Goal: Information Seeking & Learning: Check status

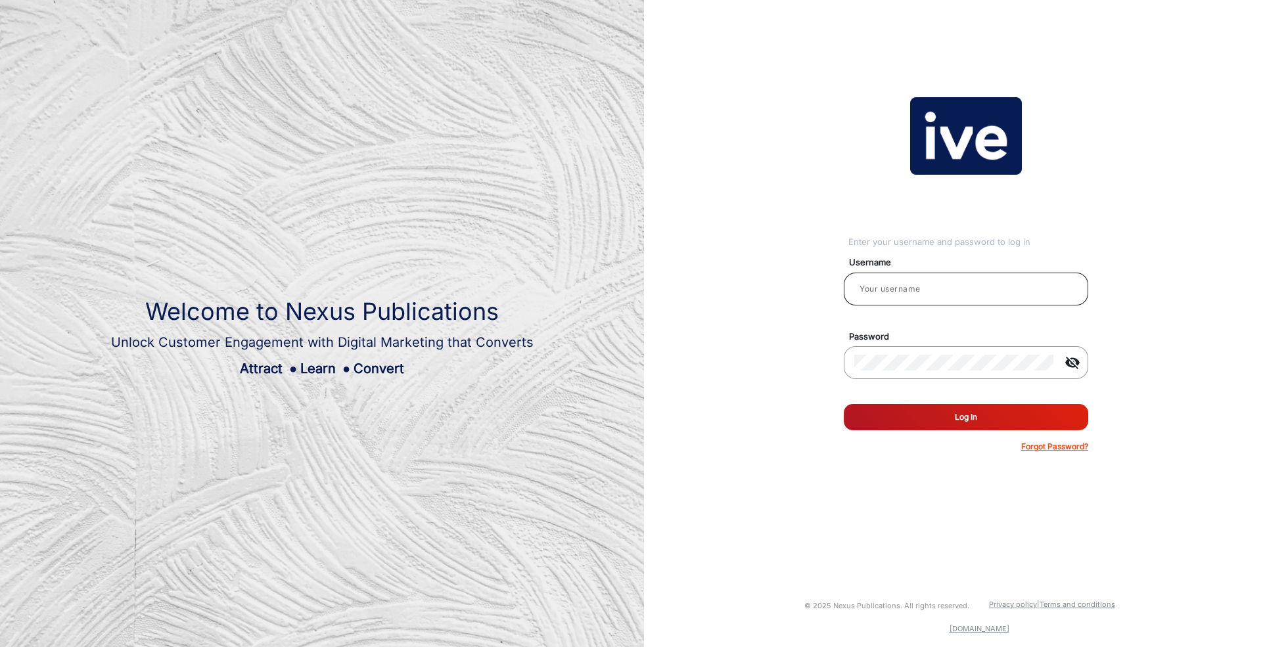
click at [978, 283] on input "email" at bounding box center [965, 289] width 223 height 16
click at [886, 290] on input "email" at bounding box center [965, 289] width 223 height 16
type input "[PERSON_NAME]"
click at [976, 422] on button "Log In" at bounding box center [966, 417] width 244 height 26
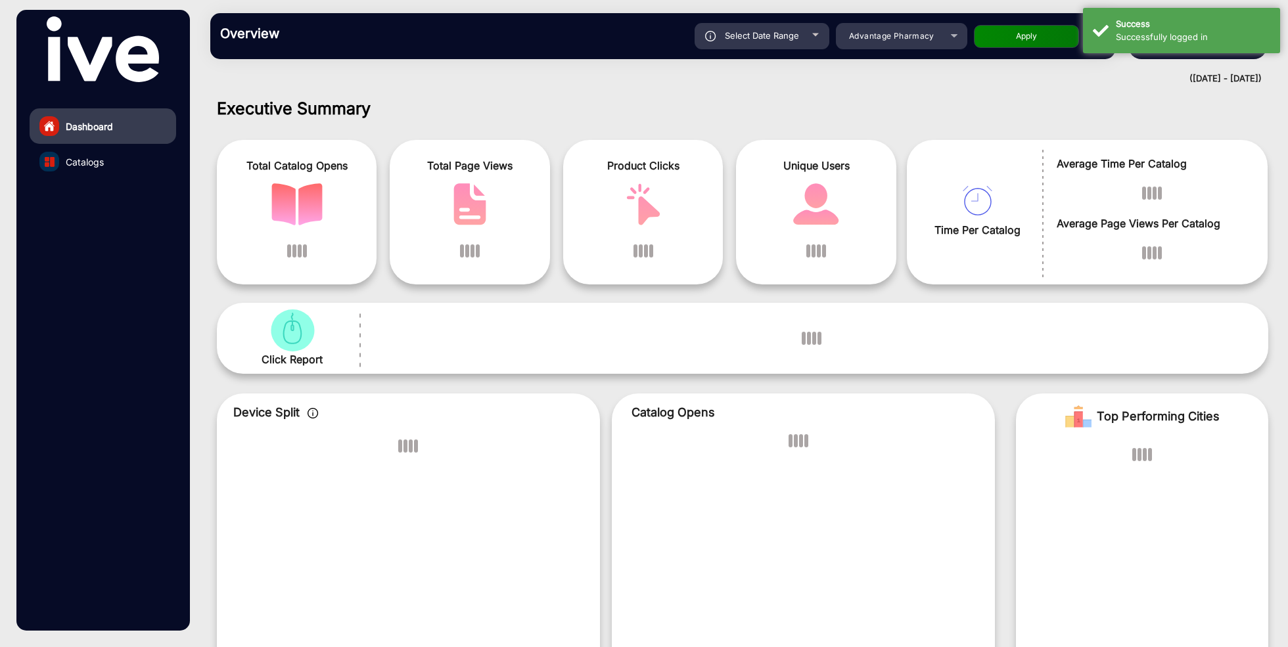
scroll to position [10, 0]
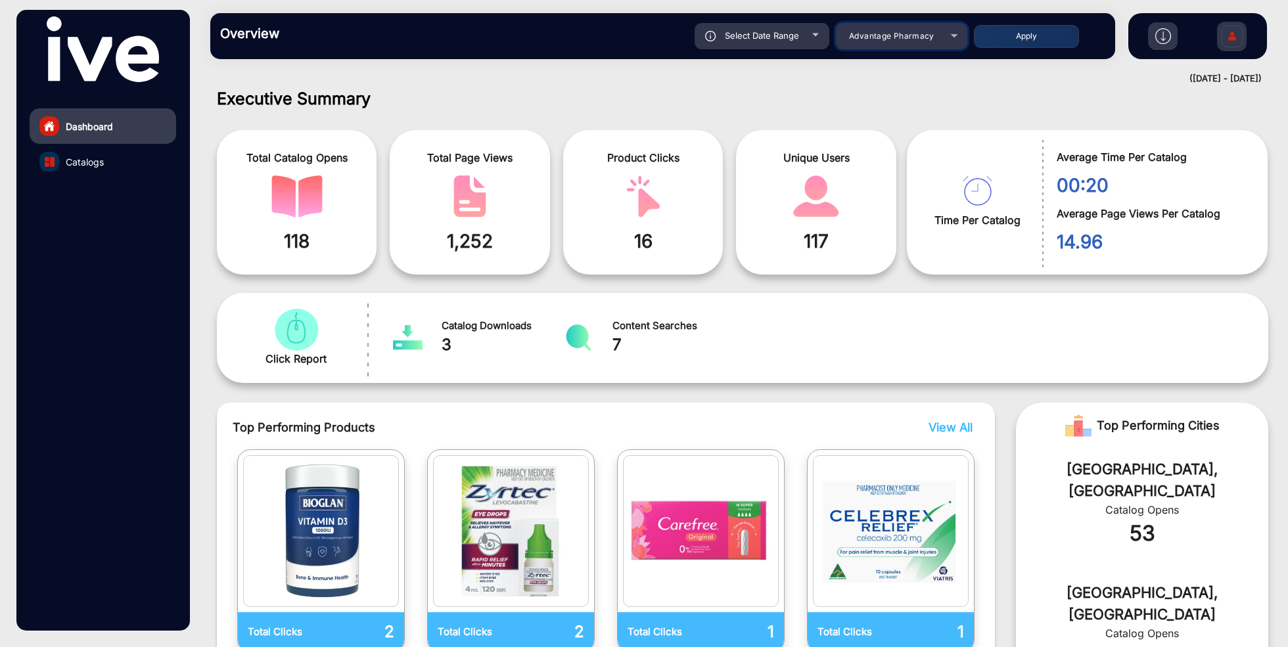
click at [907, 37] on span "Advantage Pharmacy" at bounding box center [891, 36] width 85 height 10
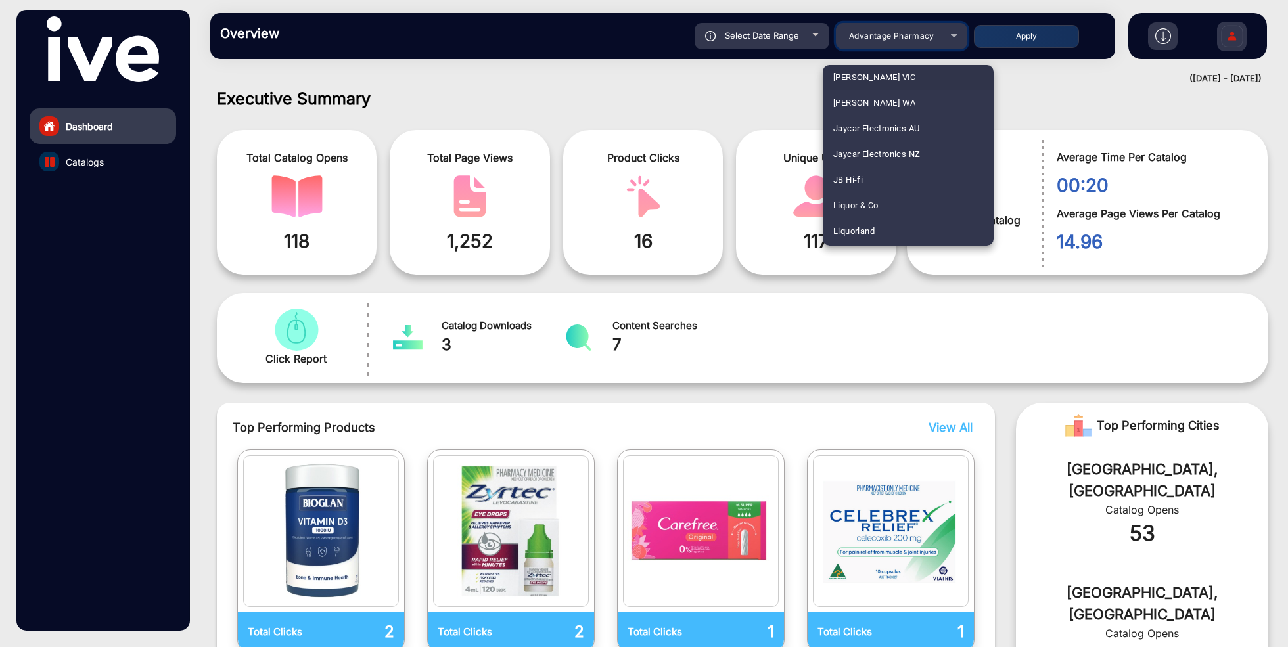
scroll to position [1275, 0]
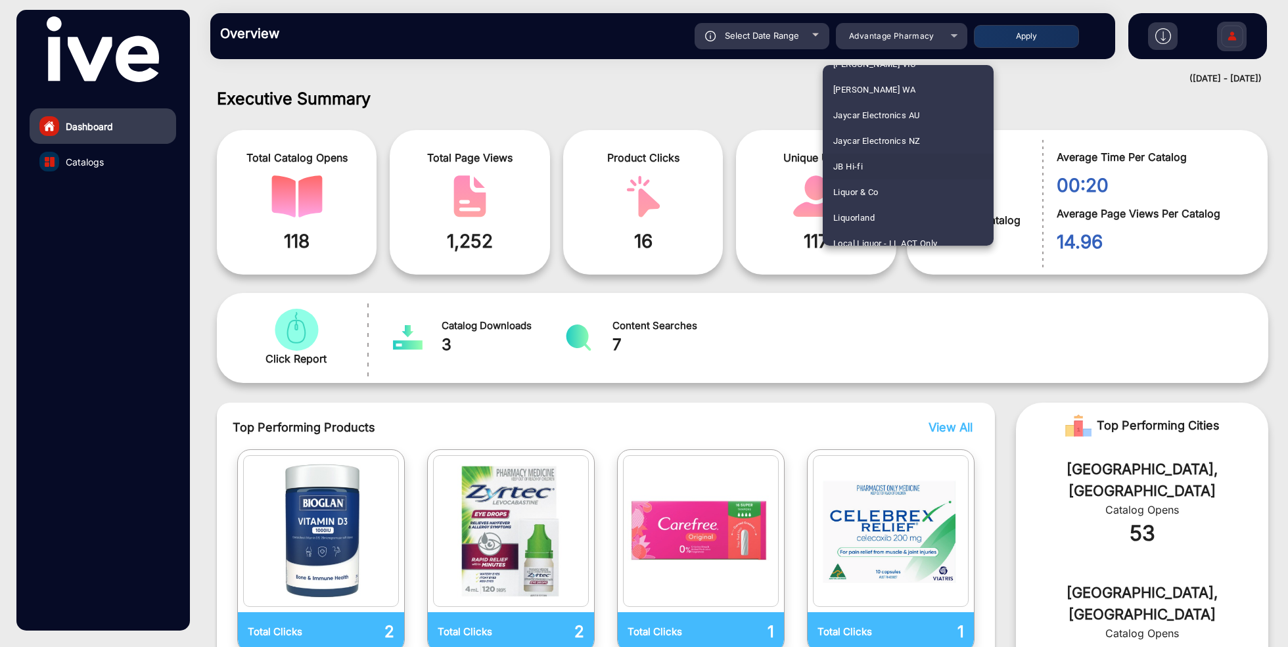
click at [869, 166] on mat-option "JB Hi-fi" at bounding box center [908, 167] width 171 height 26
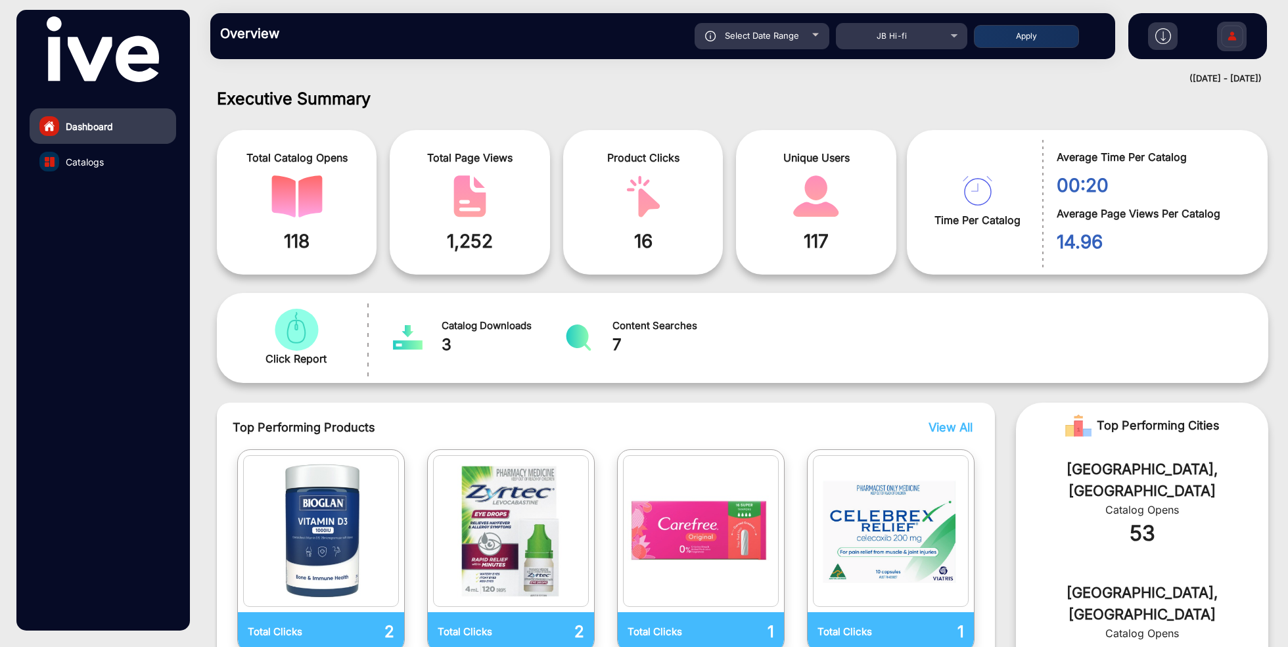
click at [804, 34] on div "Select Date Range" at bounding box center [762, 36] width 135 height 26
type input "[DATE]"
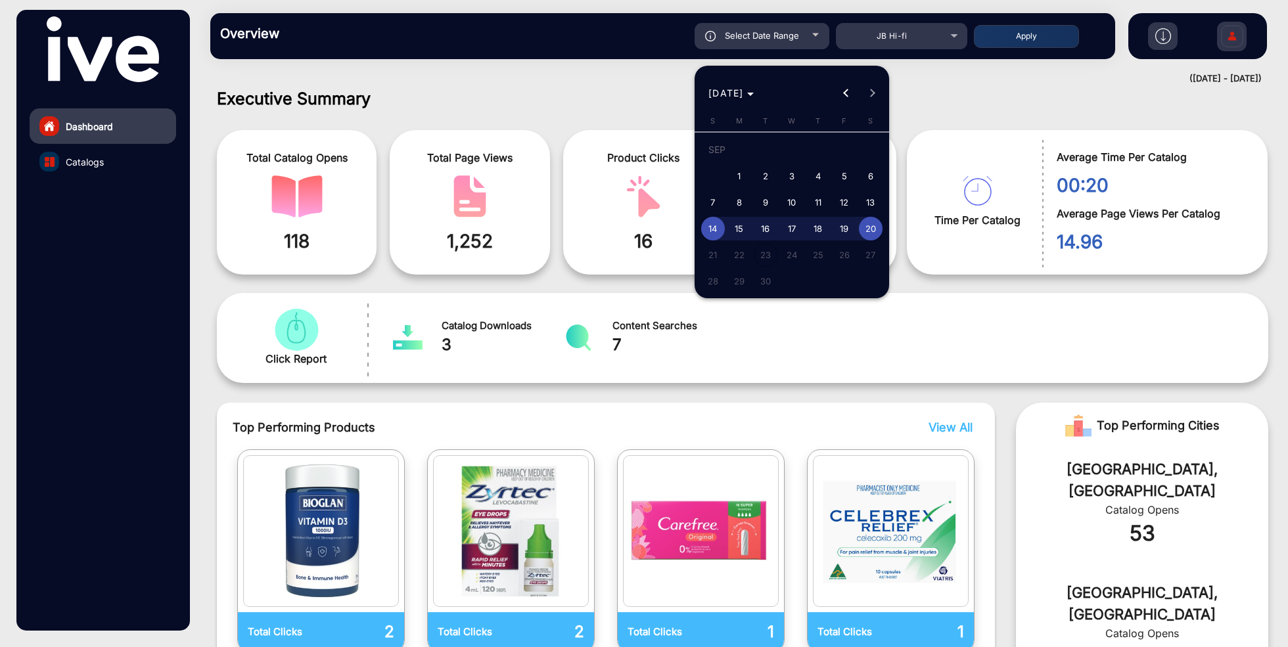
click at [813, 231] on span "18" at bounding box center [818, 229] width 24 height 24
type input "[DATE]"
click at [877, 233] on span "20" at bounding box center [871, 229] width 24 height 24
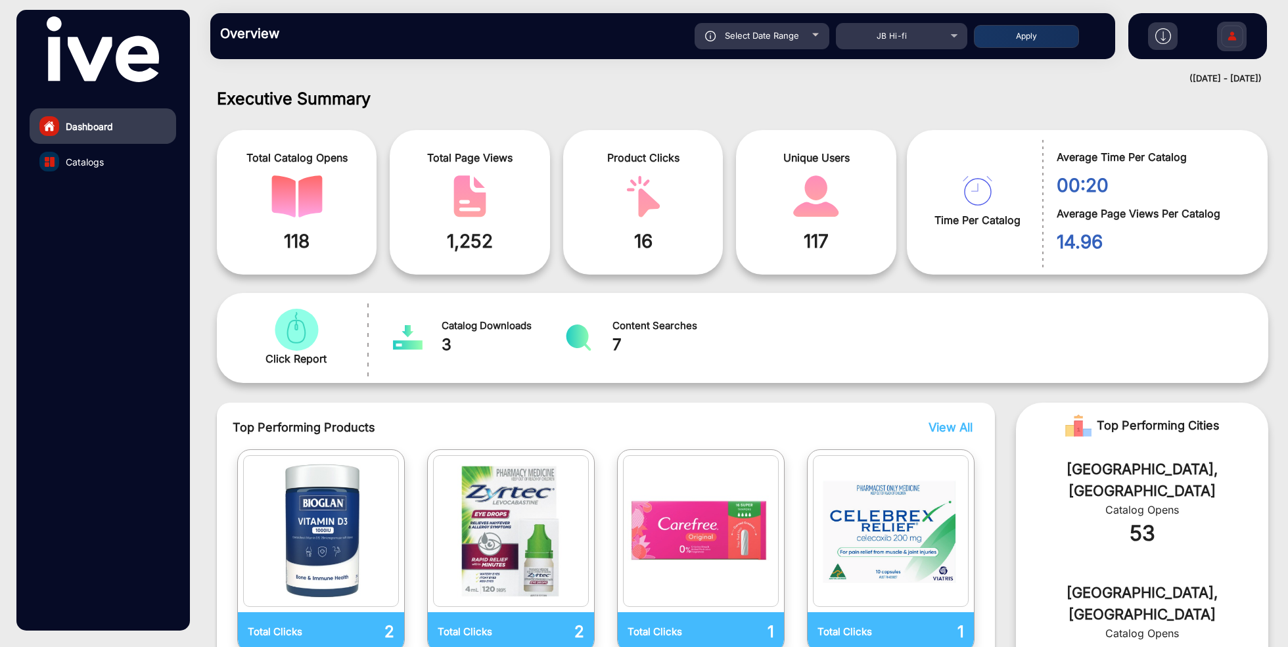
type input "[DATE]"
click at [1033, 35] on button "Apply" at bounding box center [1026, 36] width 105 height 23
type input "[DATE]"
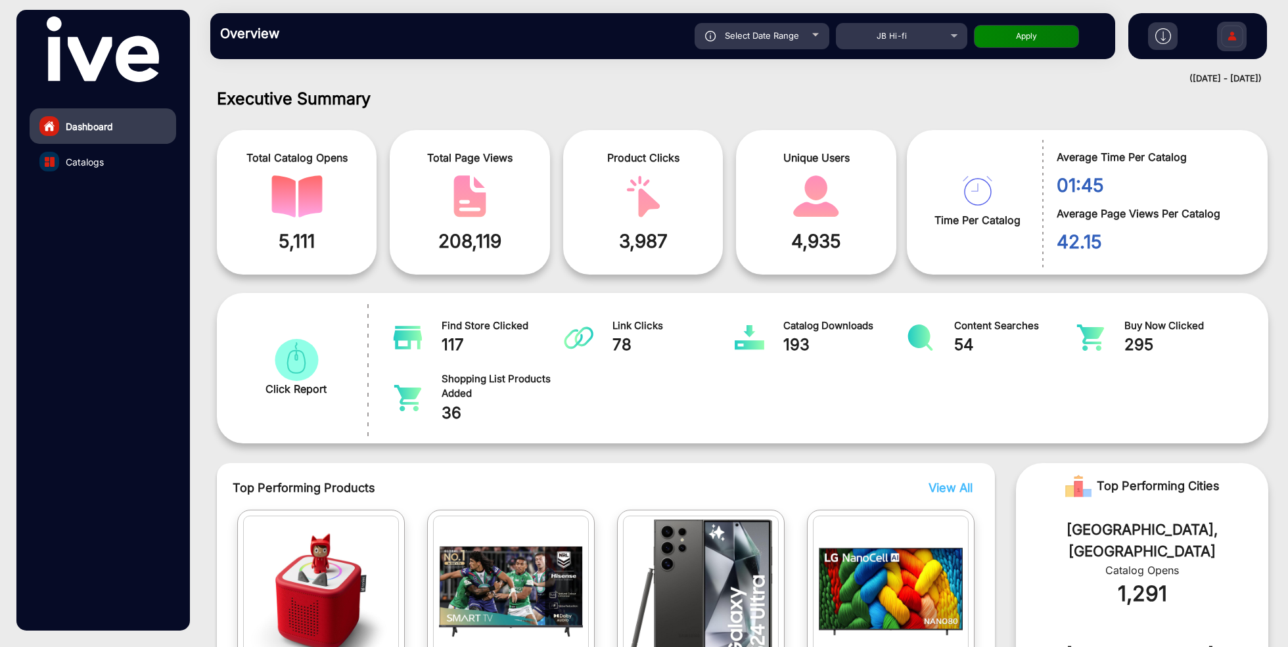
click at [800, 35] on div "Select Date Range" at bounding box center [762, 36] width 135 height 26
type input "[DATE]"
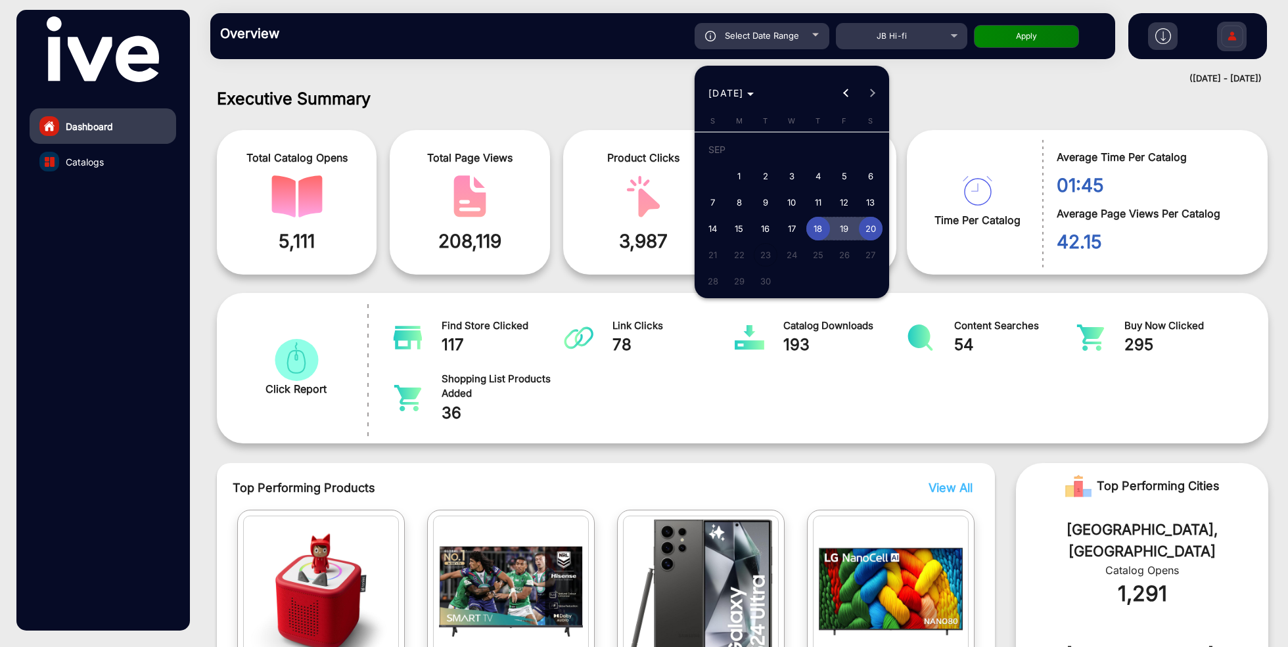
click at [841, 234] on span "19" at bounding box center [845, 229] width 24 height 24
type input "[DATE]"
click at [817, 227] on span "18" at bounding box center [818, 229] width 24 height 24
type input "[DATE]"
click at [874, 223] on span "20" at bounding box center [871, 229] width 24 height 24
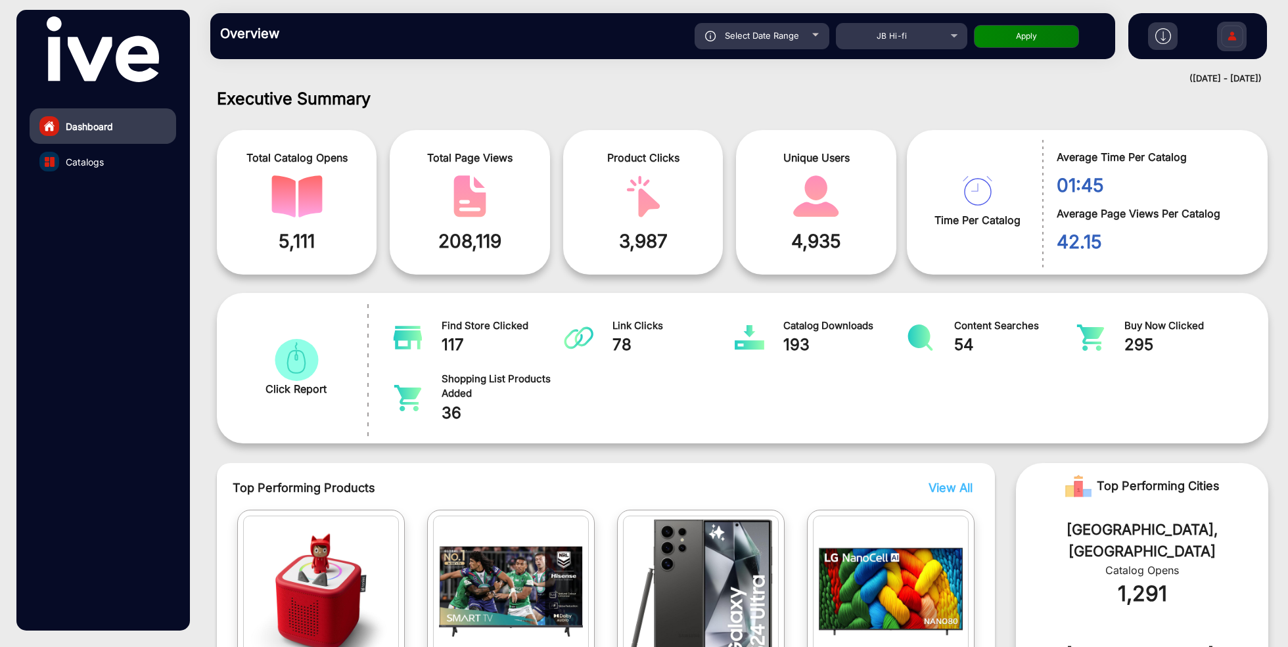
type input "[DATE]"
click at [1015, 34] on button "Apply" at bounding box center [1026, 36] width 105 height 23
type input "[DATE]"
click at [97, 164] on span "Catalogs" at bounding box center [85, 162] width 38 height 14
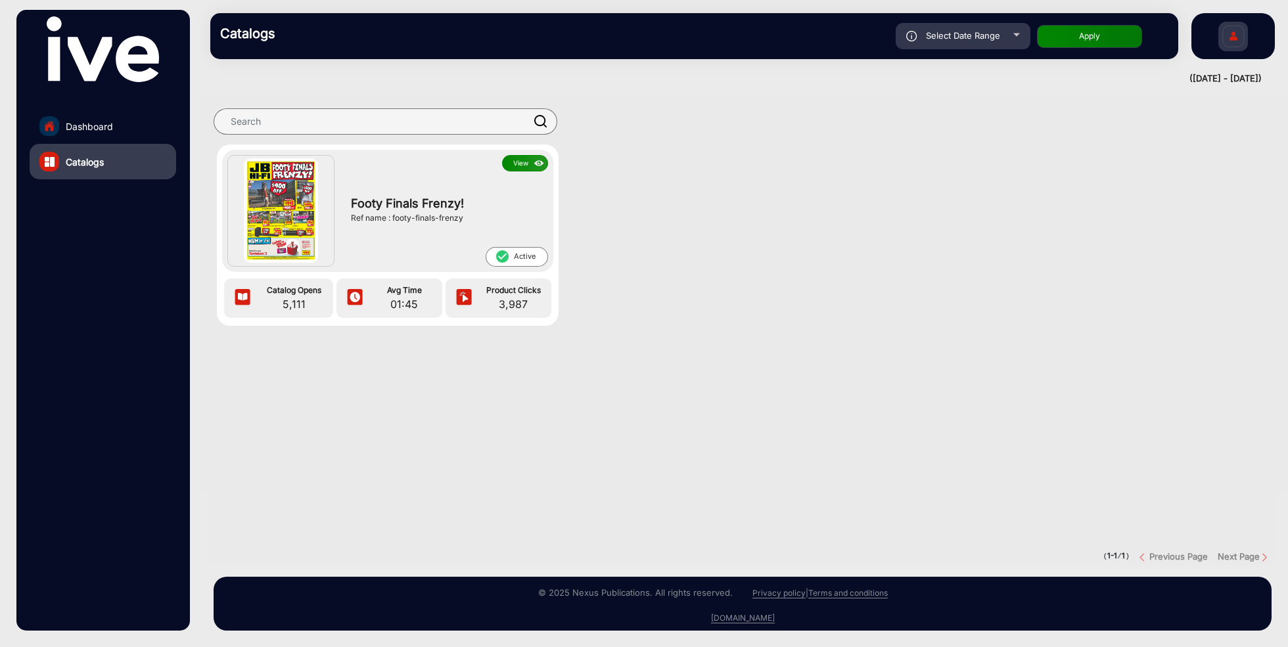
click at [527, 158] on button "View" at bounding box center [525, 163] width 46 height 16
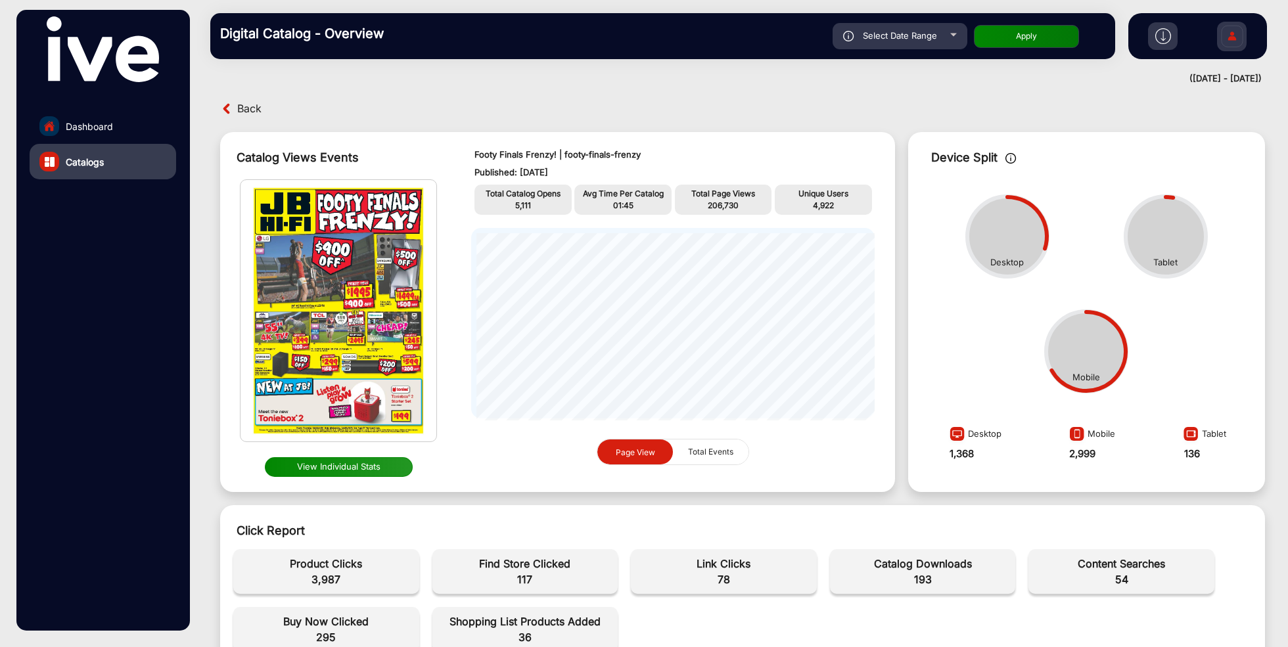
click at [1075, 373] on div "Mobile" at bounding box center [1086, 377] width 28 height 13
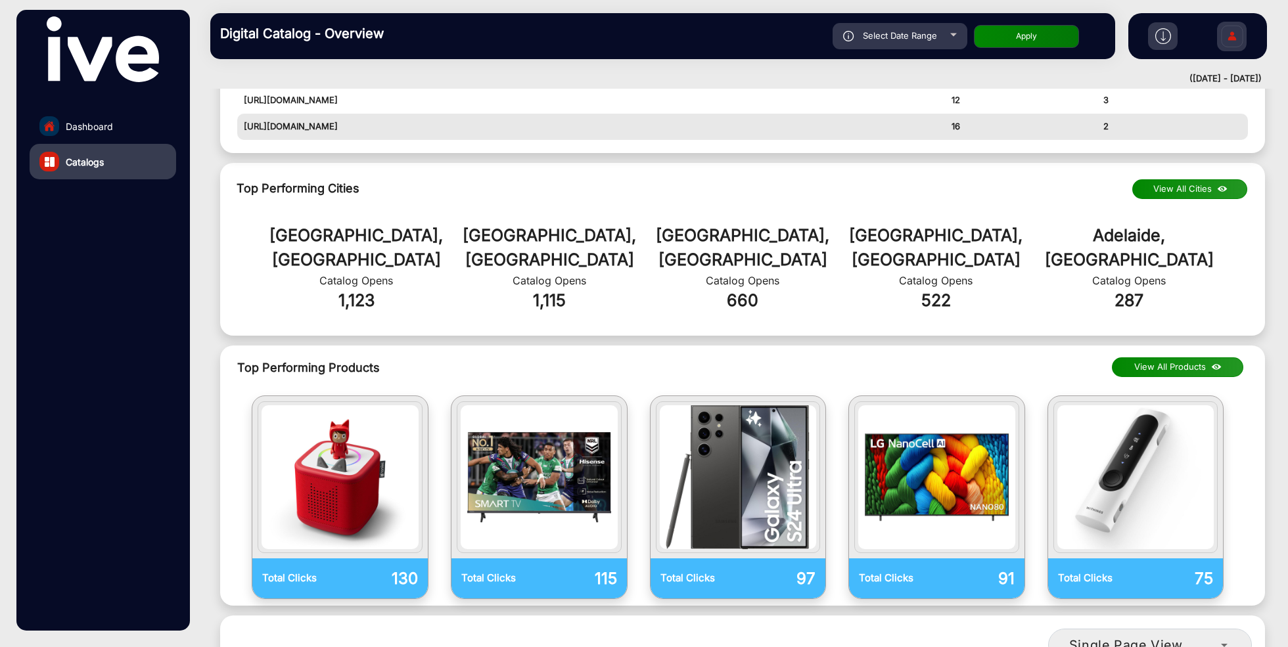
scroll to position [743, 0]
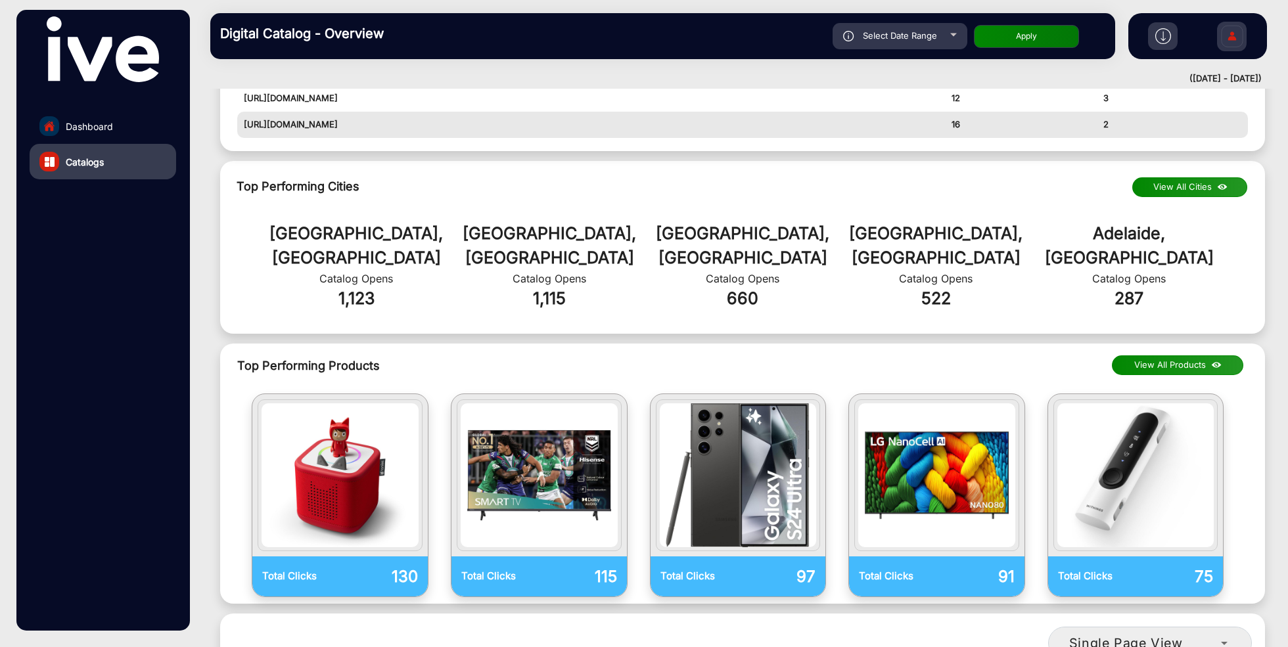
click at [1155, 355] on button "View All Products" at bounding box center [1177, 365] width 131 height 20
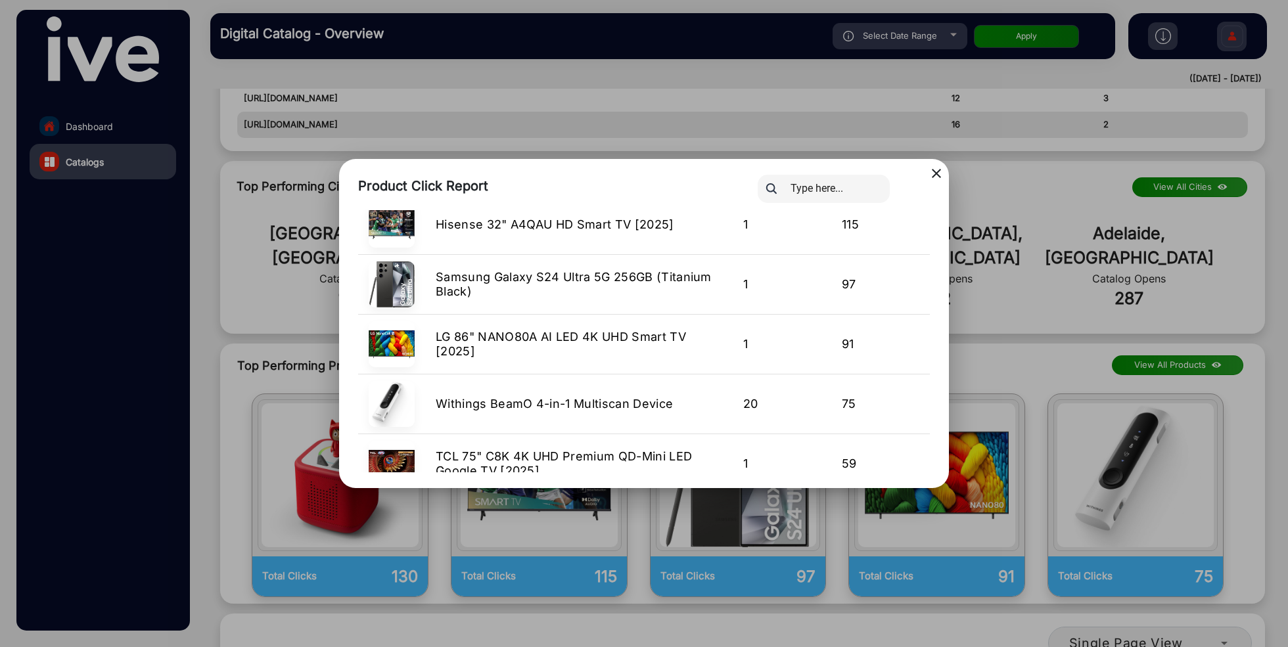
scroll to position [0, 0]
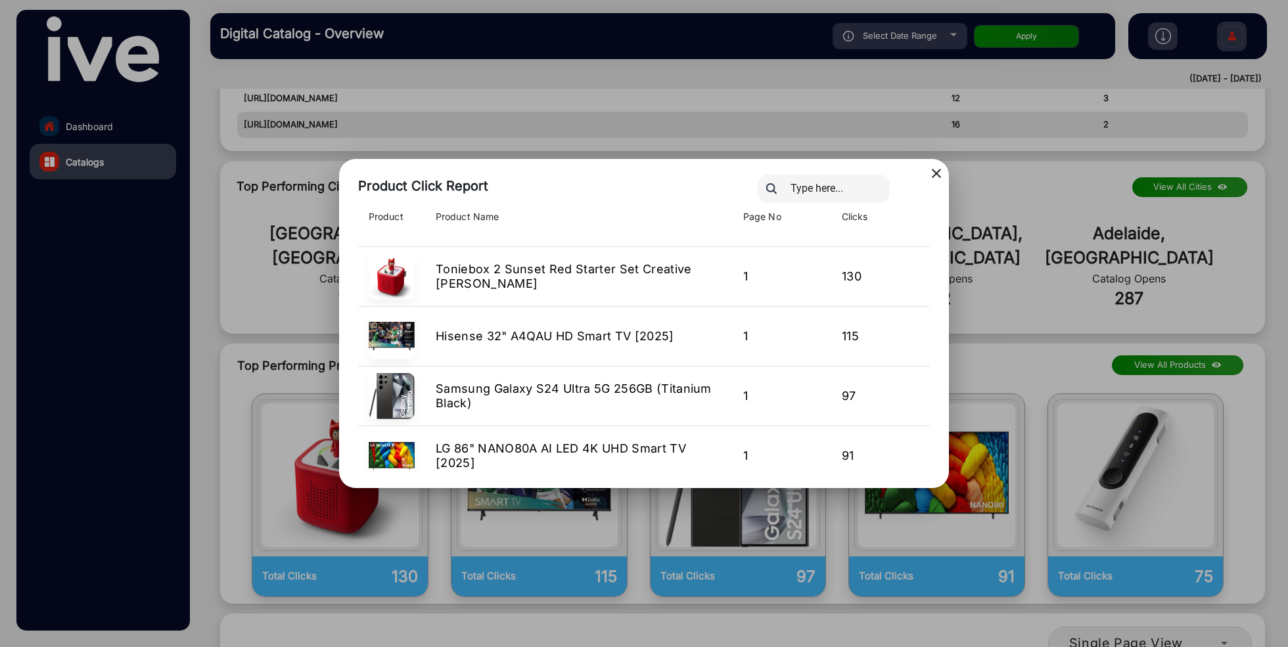
click at [936, 172] on mat-icon "close" at bounding box center [936, 174] width 16 height 16
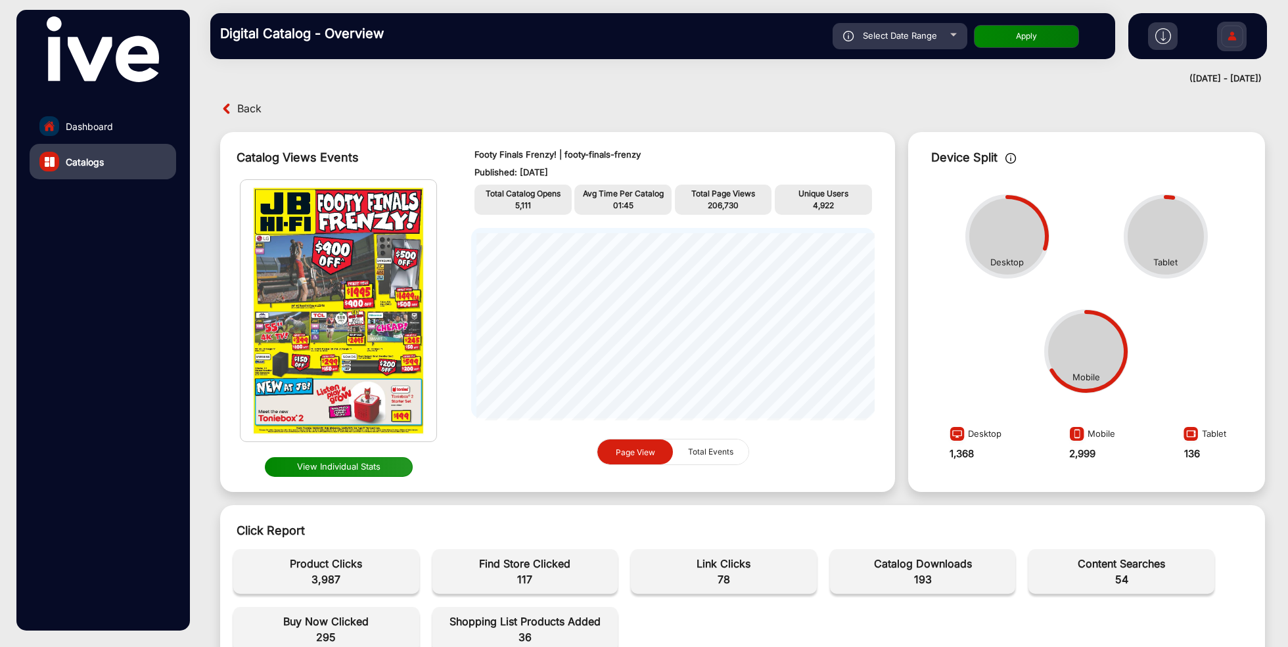
click at [351, 463] on button "View Individual Stats" at bounding box center [339, 467] width 148 height 20
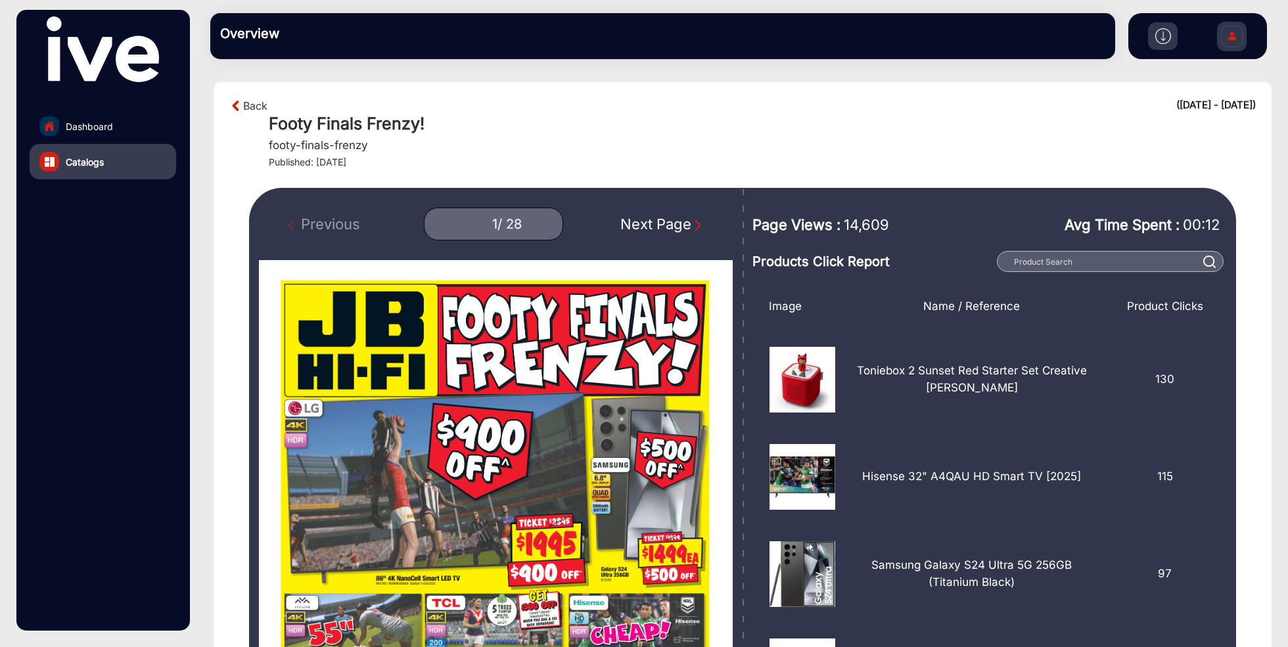
drag, startPoint x: 527, startPoint y: 221, endPoint x: 463, endPoint y: 221, distance: 63.7
click at [463, 222] on div "1 / 28" at bounding box center [493, 224] width 139 height 33
click at [695, 223] on img "Next Page" at bounding box center [697, 225] width 13 height 13
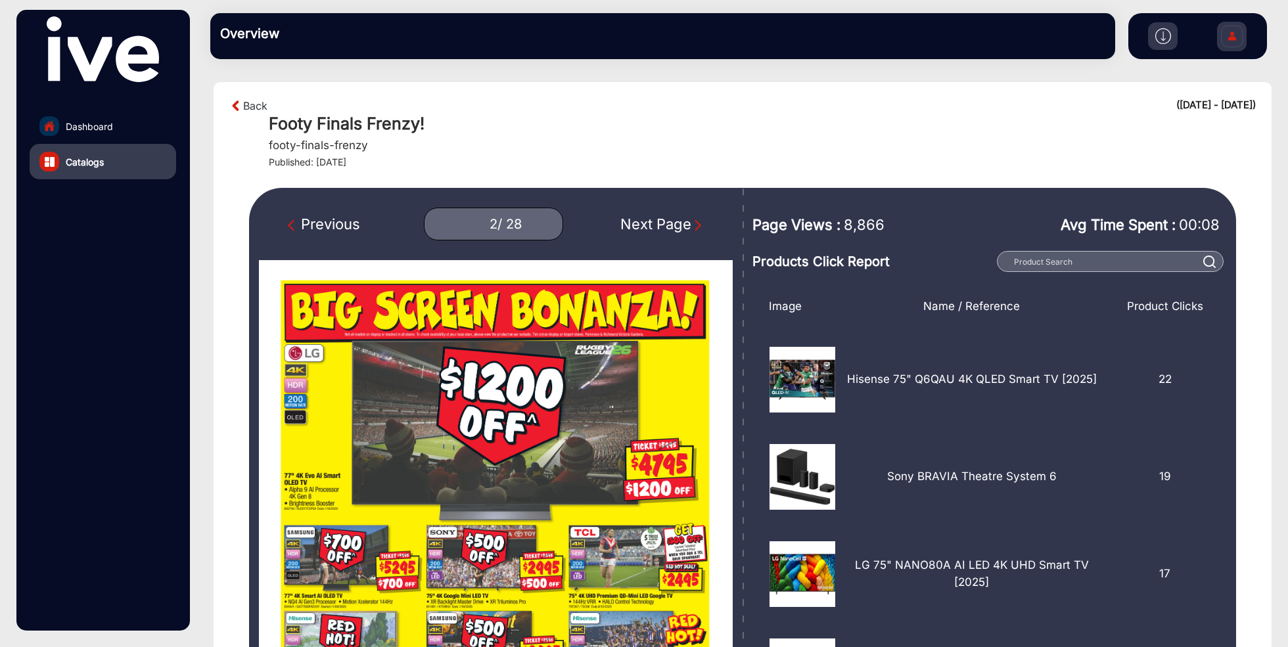
click at [695, 223] on img "Next Page" at bounding box center [697, 225] width 13 height 13
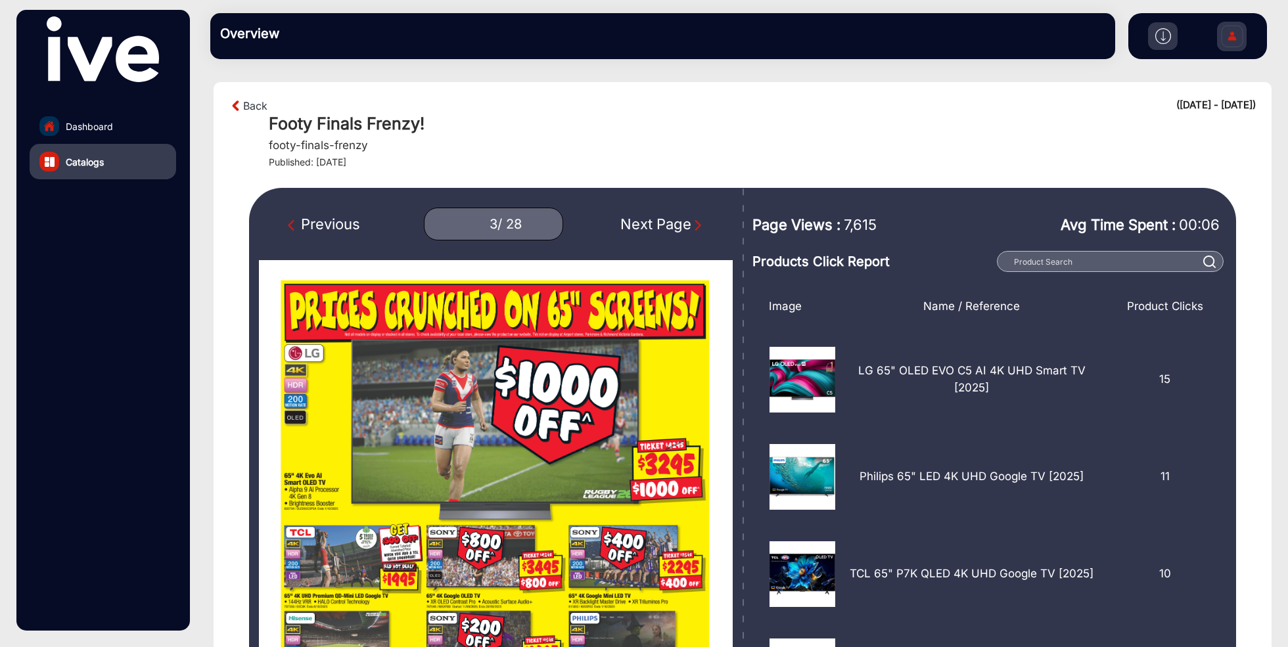
click at [695, 223] on img "Next Page" at bounding box center [697, 225] width 13 height 13
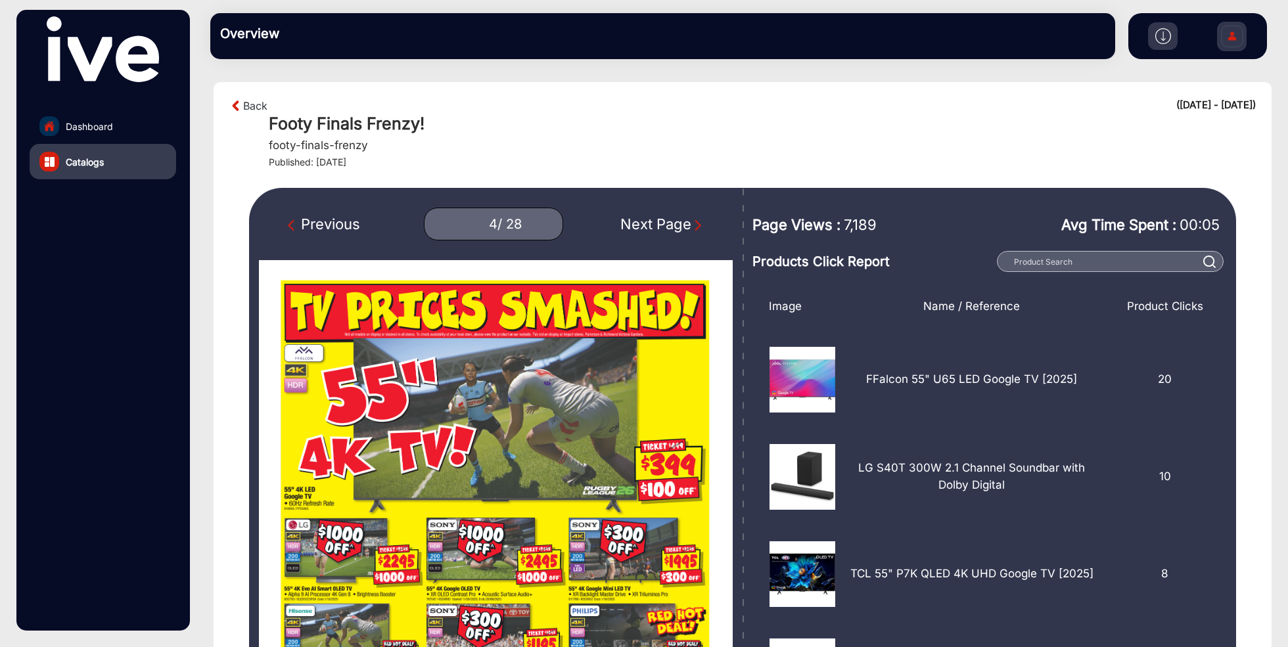
click at [695, 223] on img "Next Page" at bounding box center [697, 225] width 13 height 13
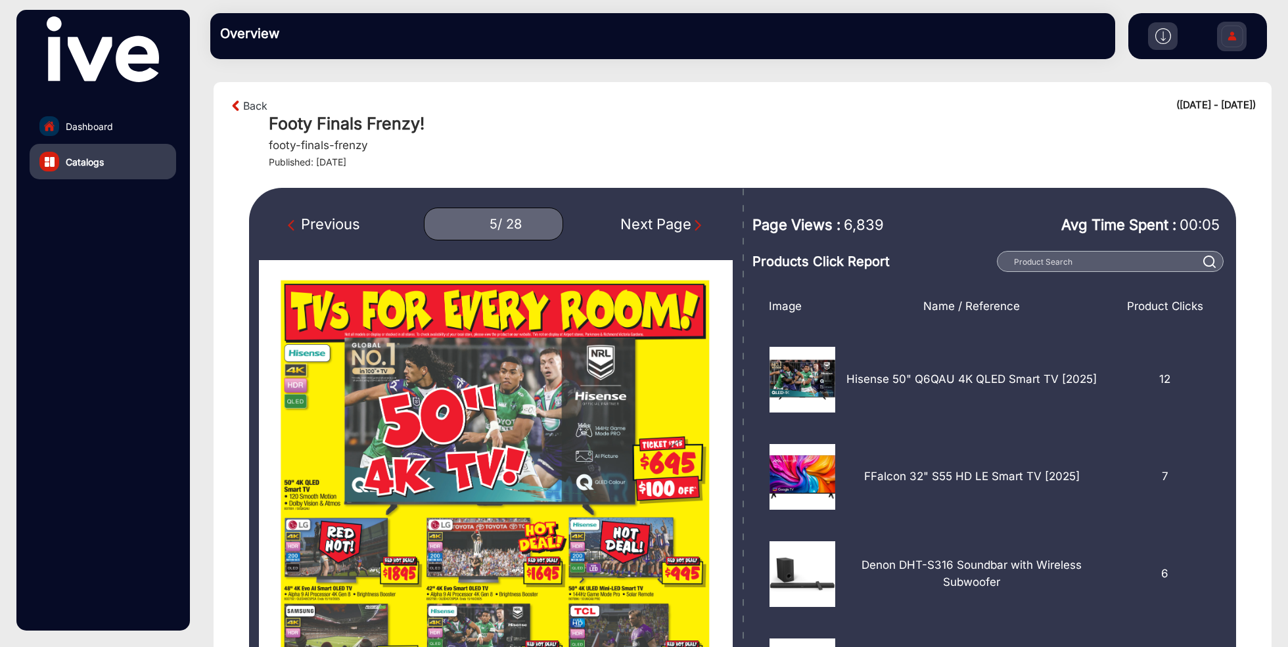
click at [695, 223] on img "Next Page" at bounding box center [697, 225] width 13 height 13
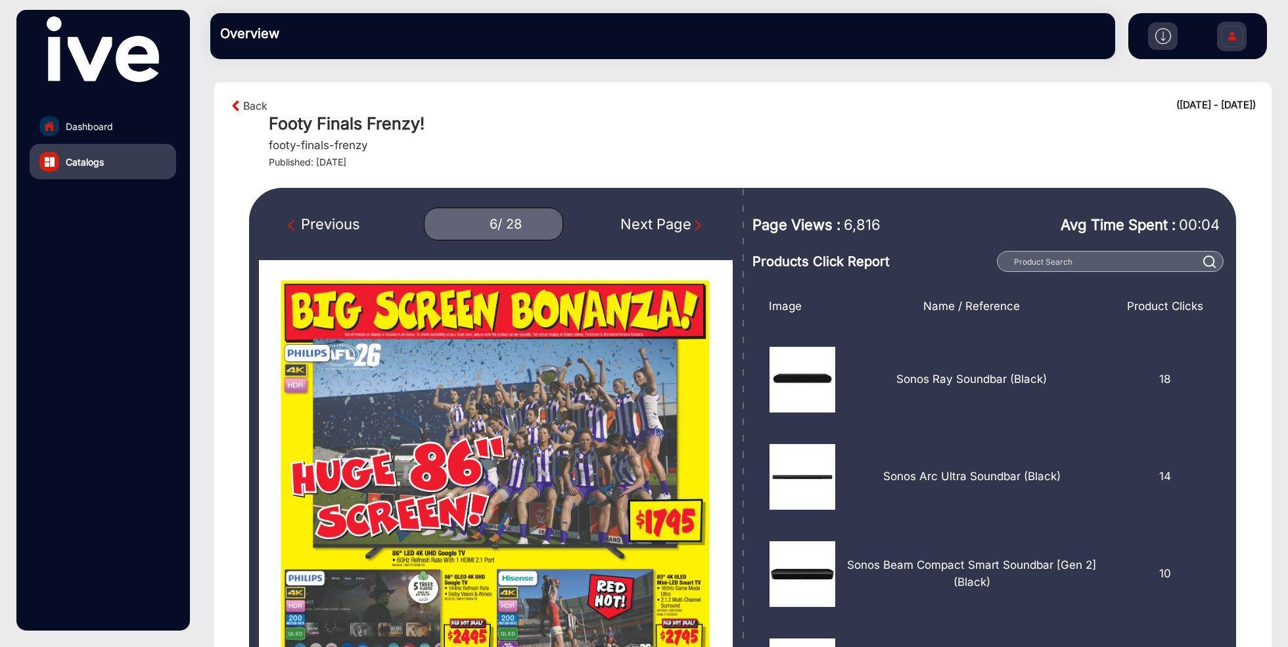
click at [695, 223] on img "Next Page" at bounding box center [697, 225] width 13 height 13
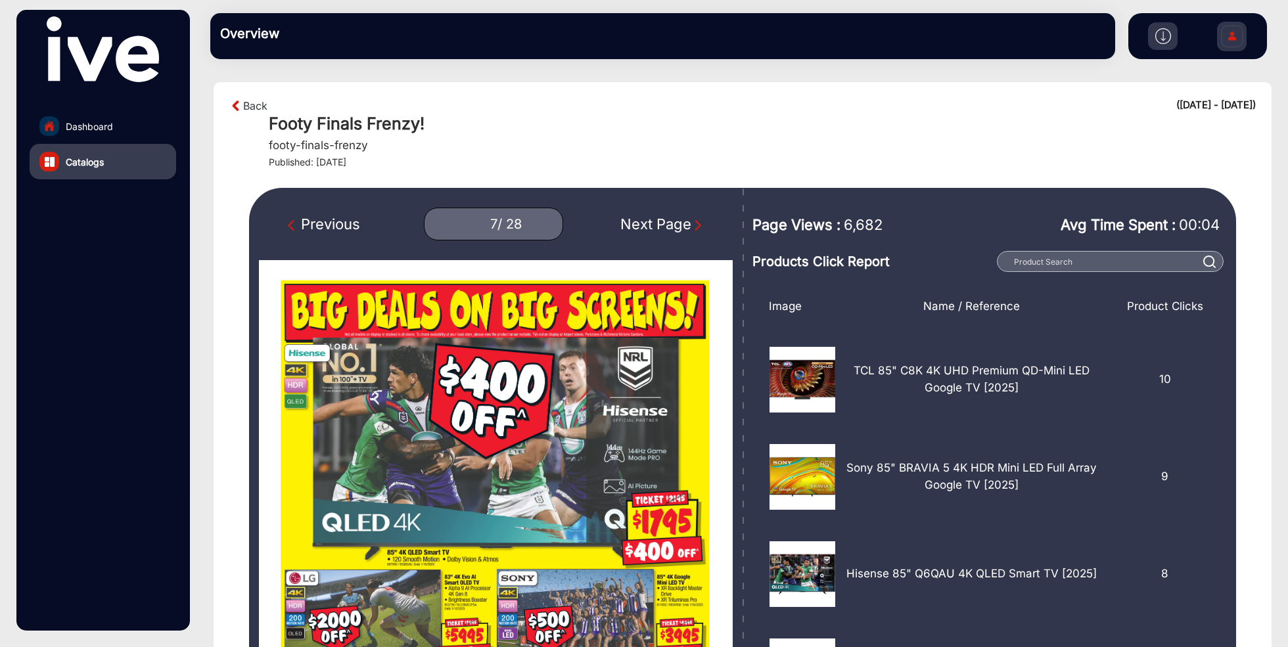
click at [695, 223] on img "Next Page" at bounding box center [697, 225] width 13 height 13
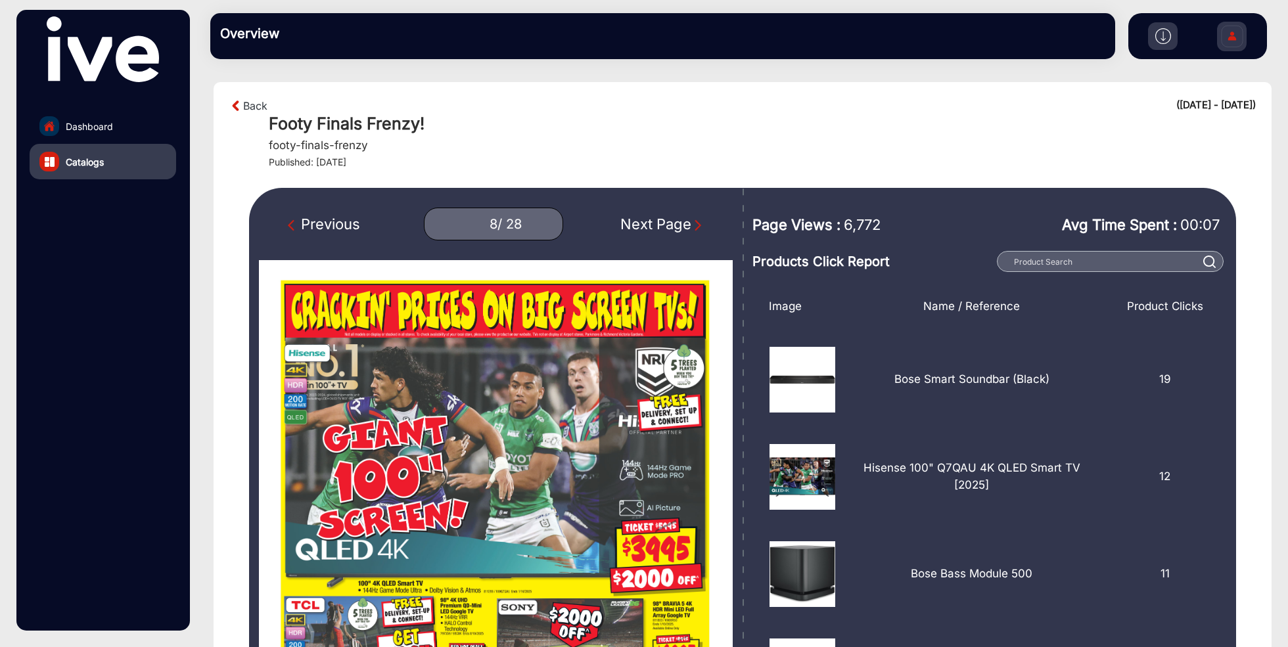
click at [695, 223] on img "Next Page" at bounding box center [697, 225] width 13 height 13
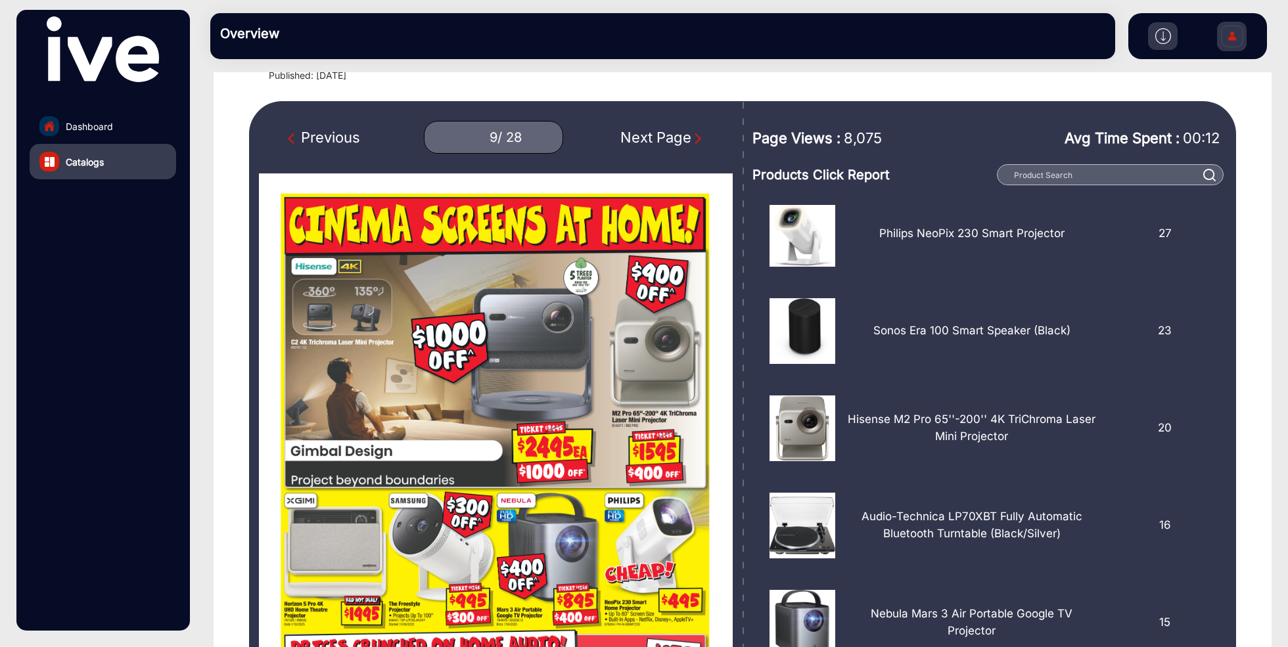
scroll to position [84, 0]
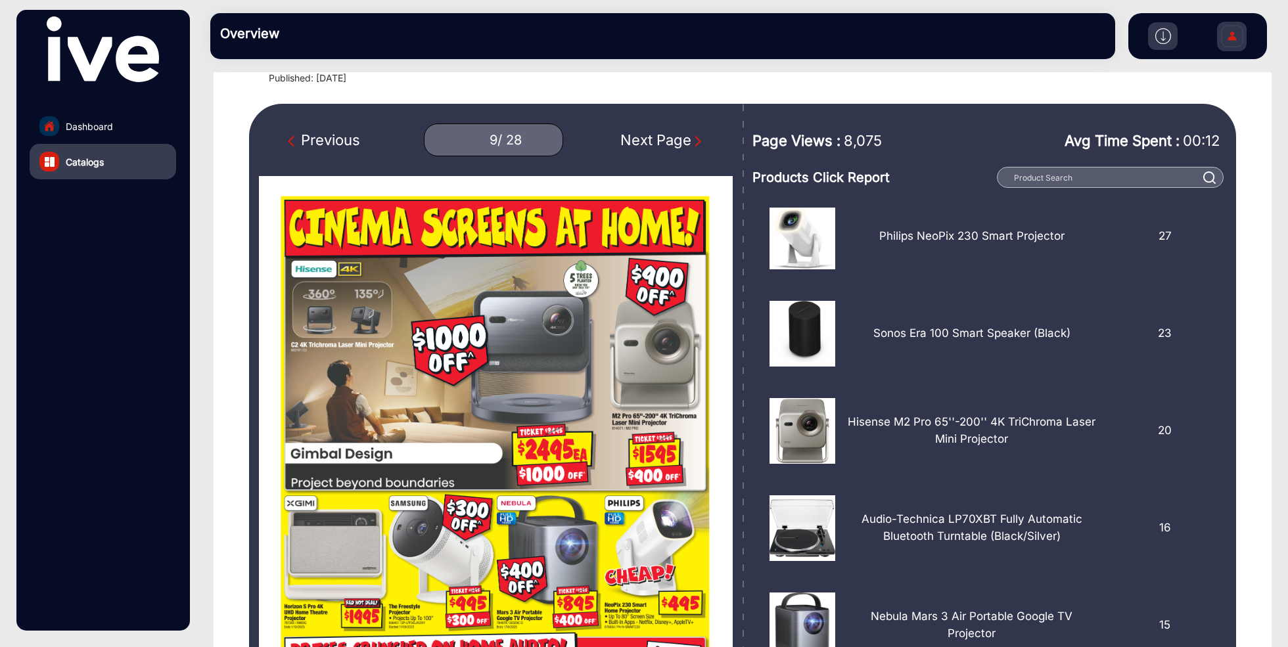
click at [702, 143] on img "Next Page" at bounding box center [697, 141] width 13 height 13
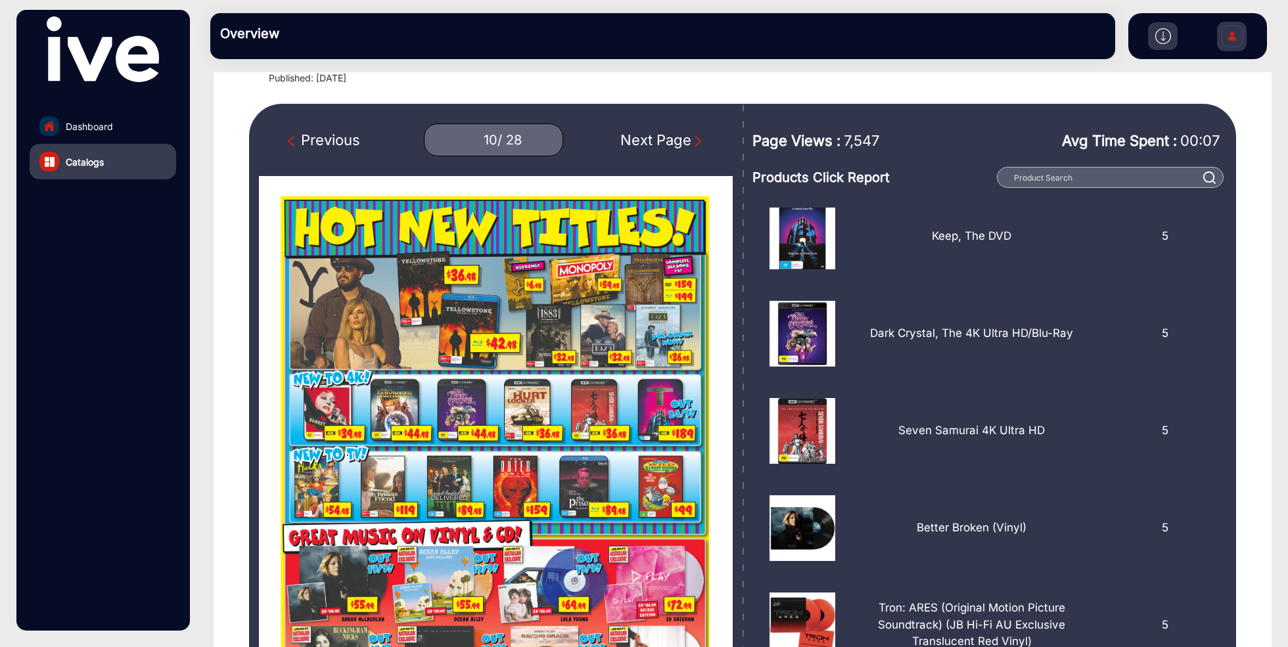
click at [702, 143] on img "Next Page" at bounding box center [697, 141] width 13 height 13
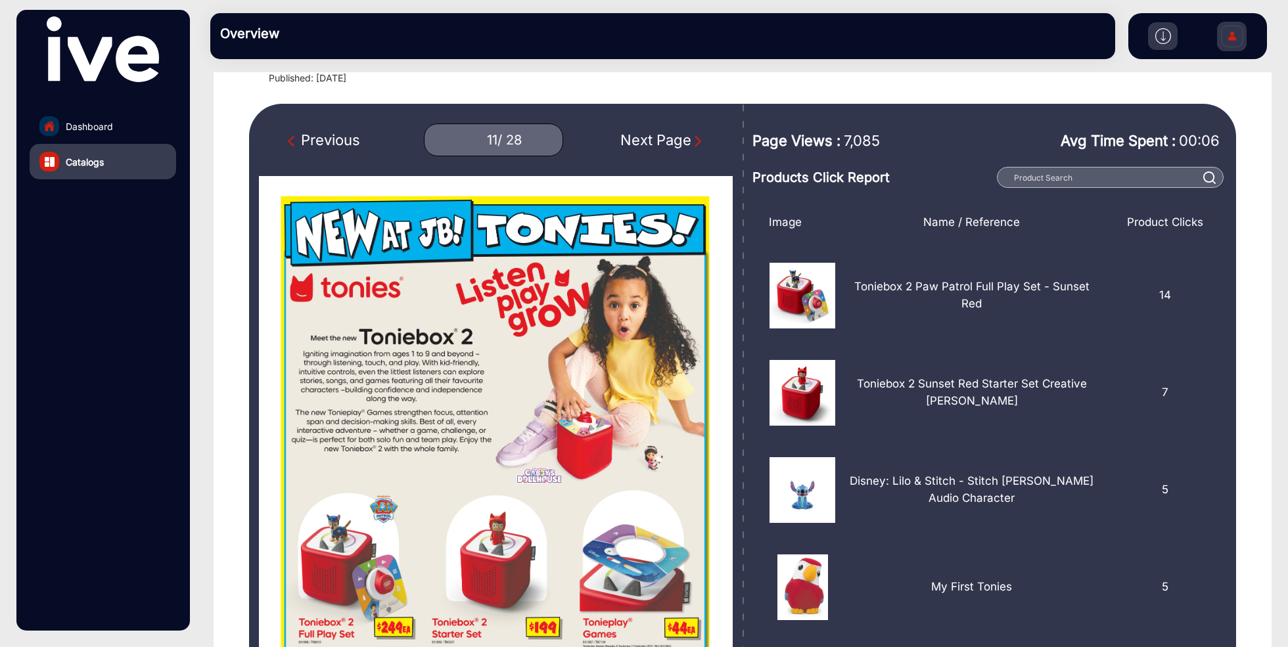
click at [702, 143] on img "Next Page" at bounding box center [697, 141] width 13 height 13
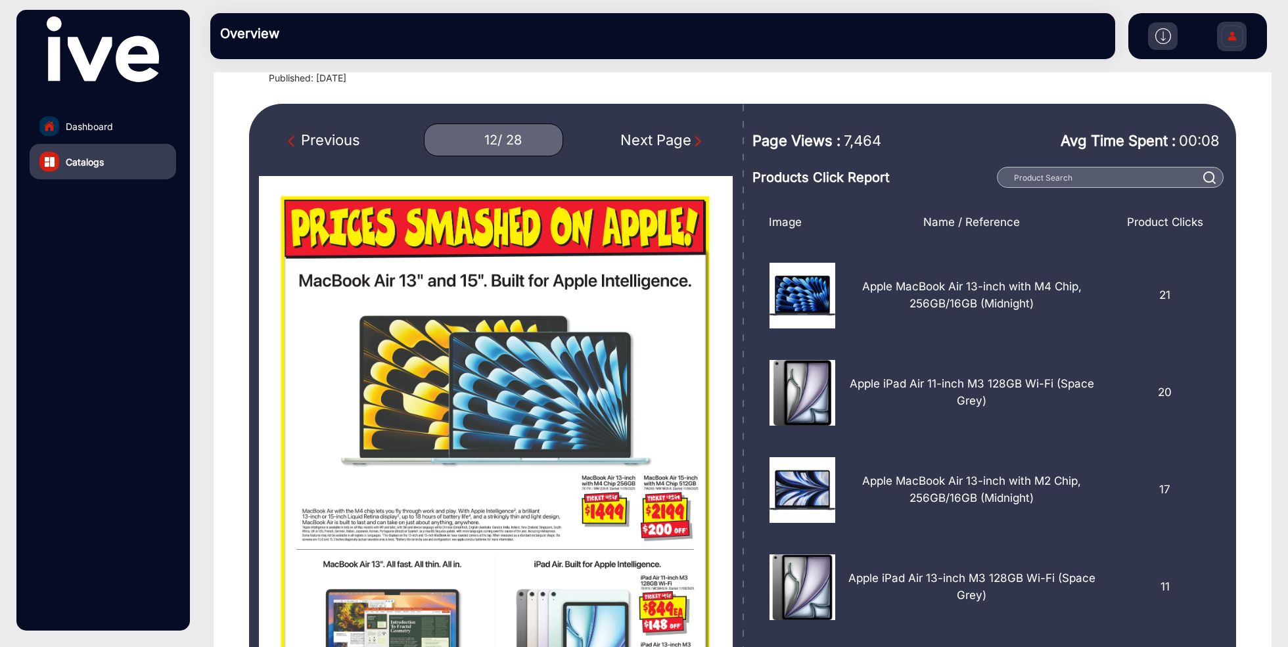
click at [702, 143] on img "Next Page" at bounding box center [697, 141] width 13 height 13
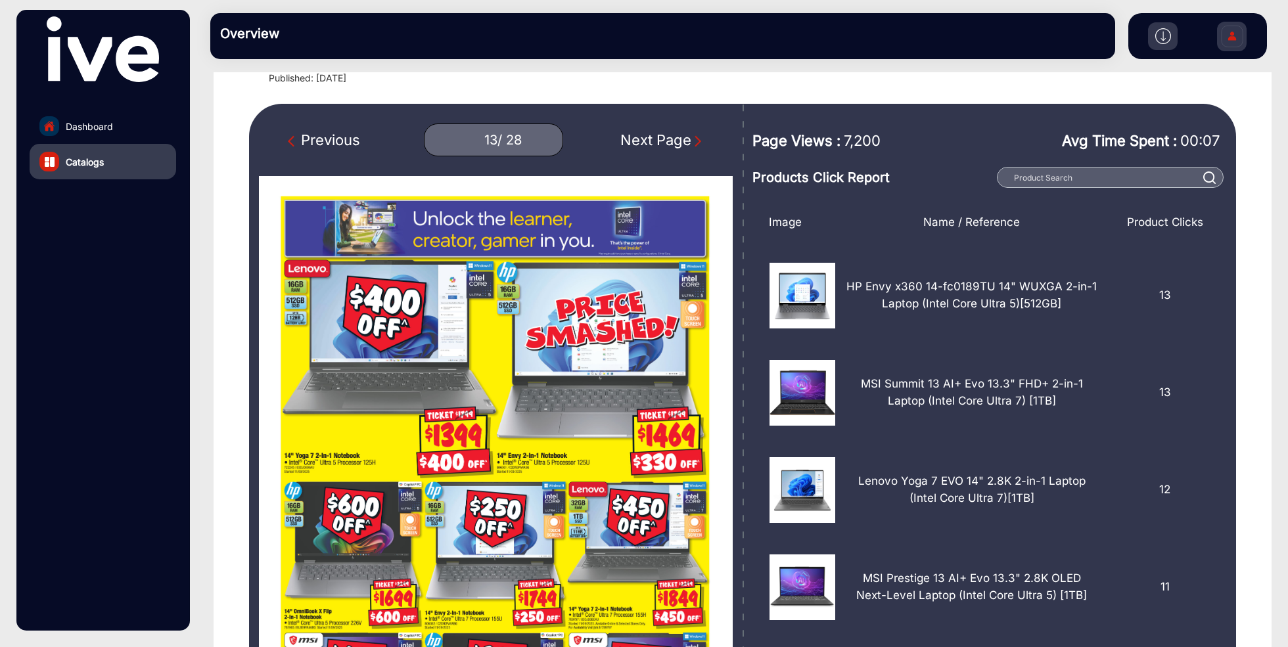
click at [702, 143] on img "Next Page" at bounding box center [697, 141] width 13 height 13
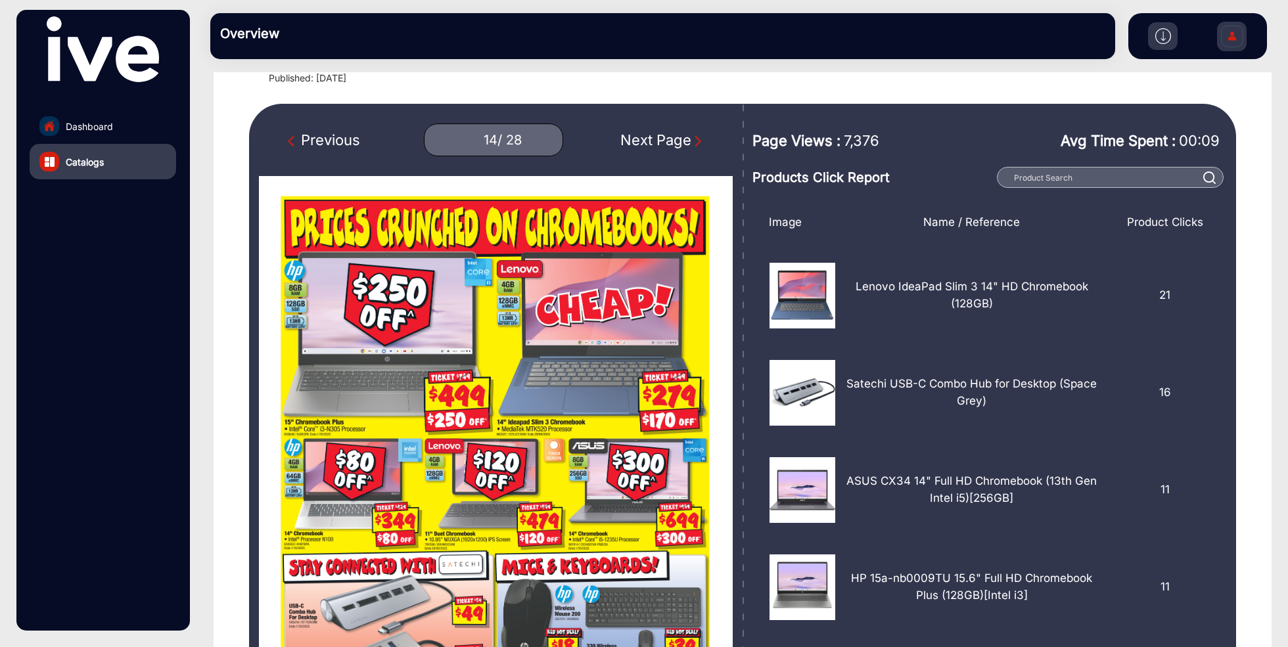
click at [702, 143] on img "Next Page" at bounding box center [697, 141] width 13 height 13
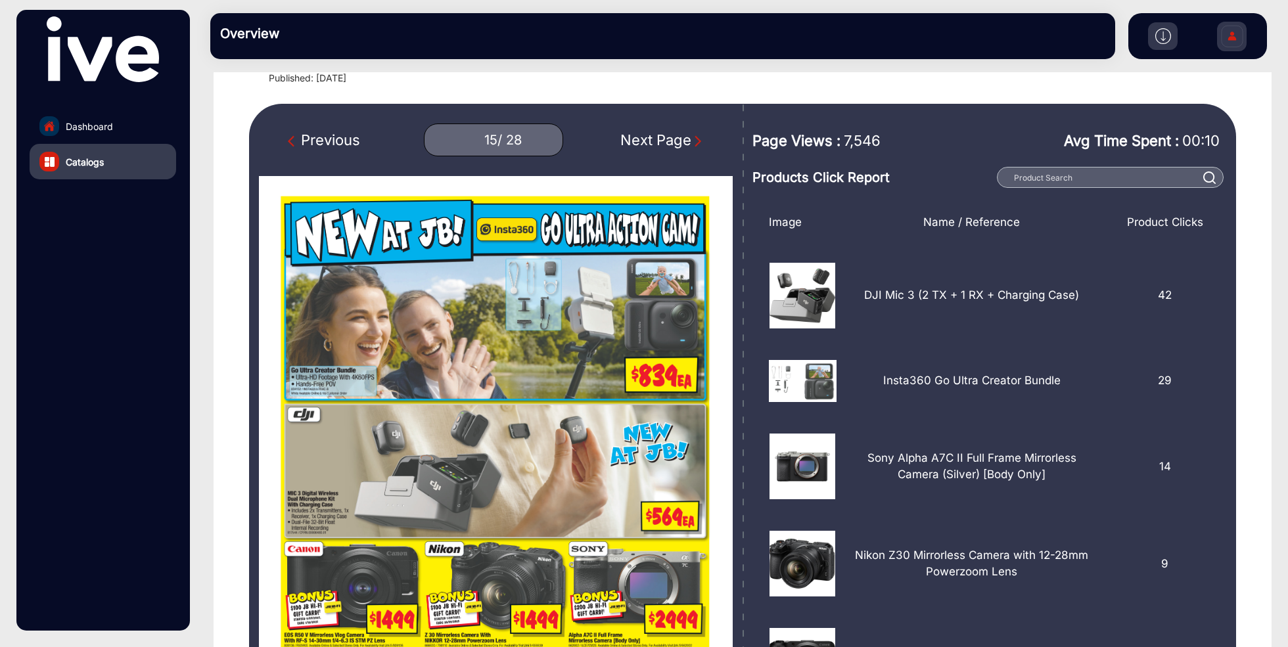
click at [702, 143] on img "Next Page" at bounding box center [697, 141] width 13 height 13
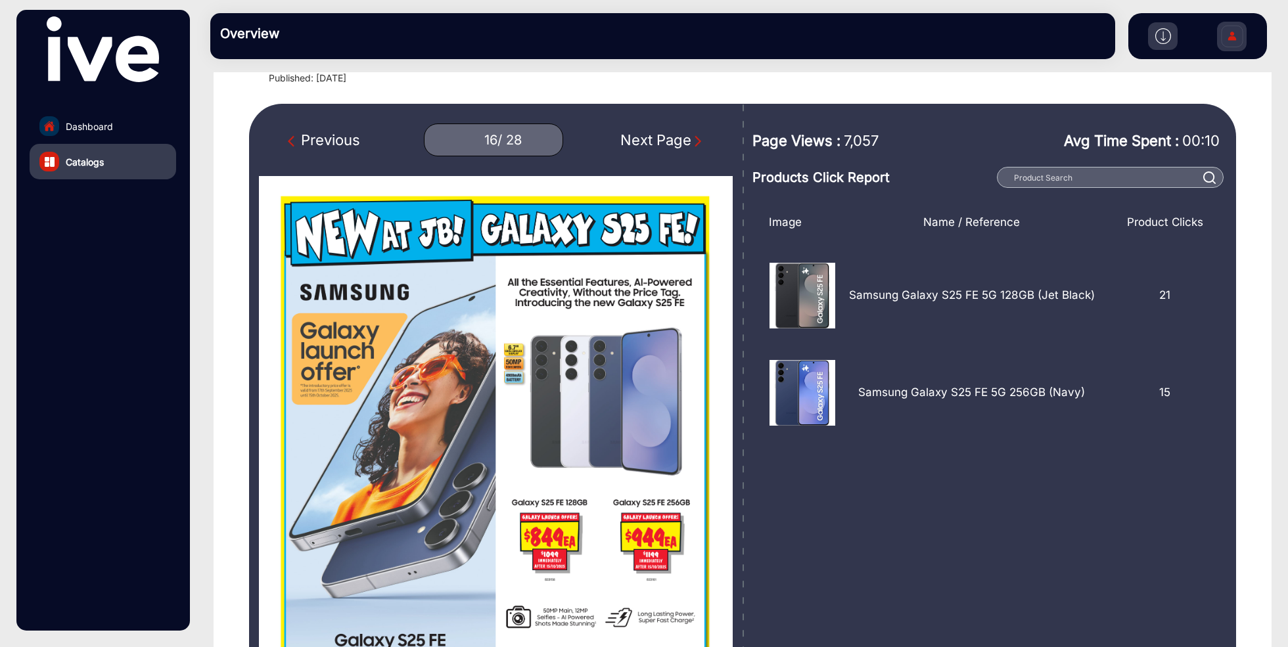
click at [702, 143] on img "Next Page" at bounding box center [697, 141] width 13 height 13
type input "17"
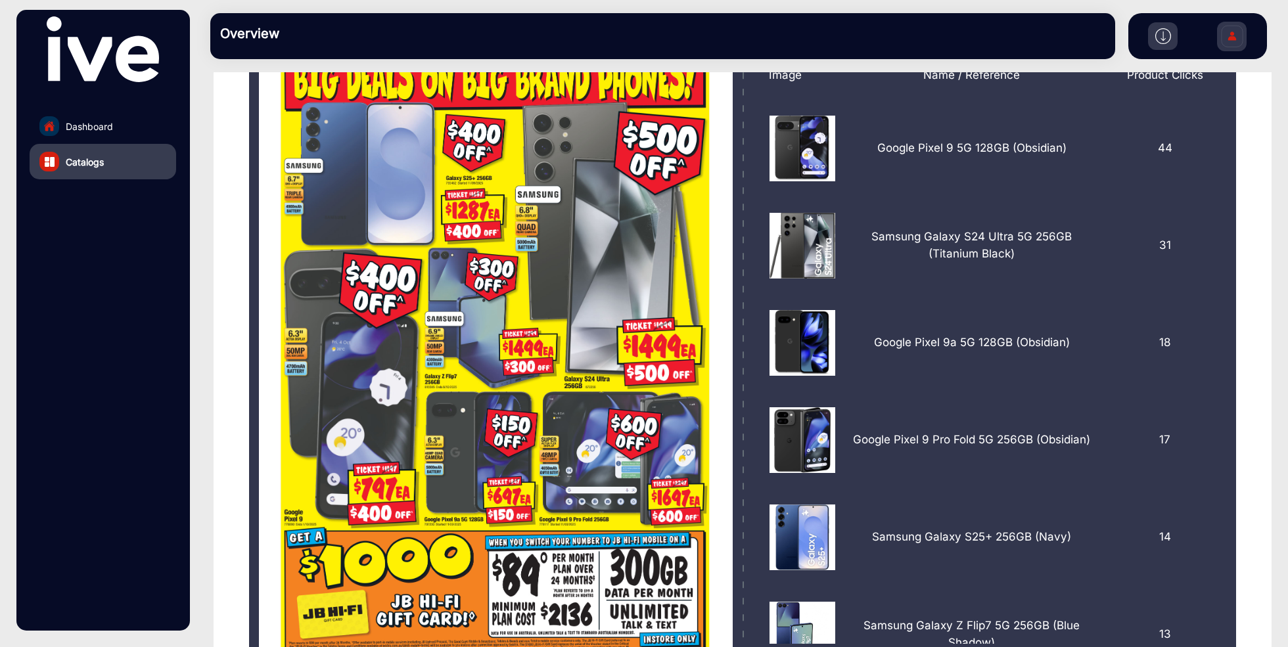
scroll to position [244, 0]
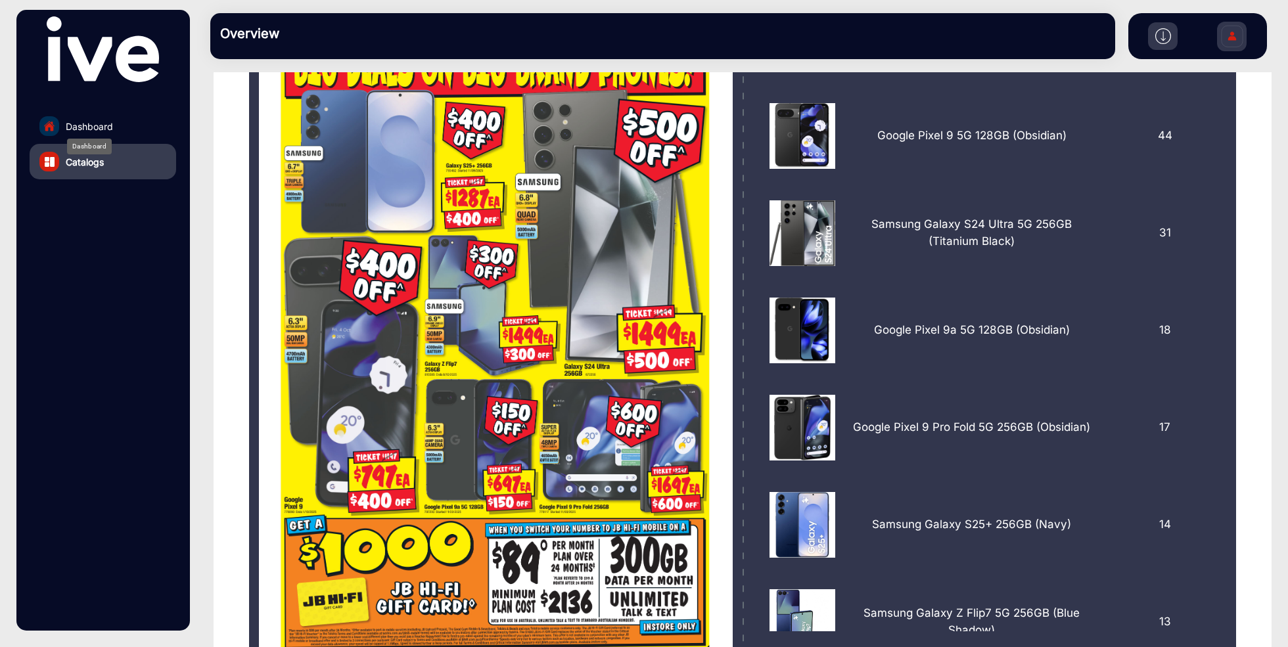
click at [95, 131] on span "Dashboard" at bounding box center [89, 127] width 47 height 14
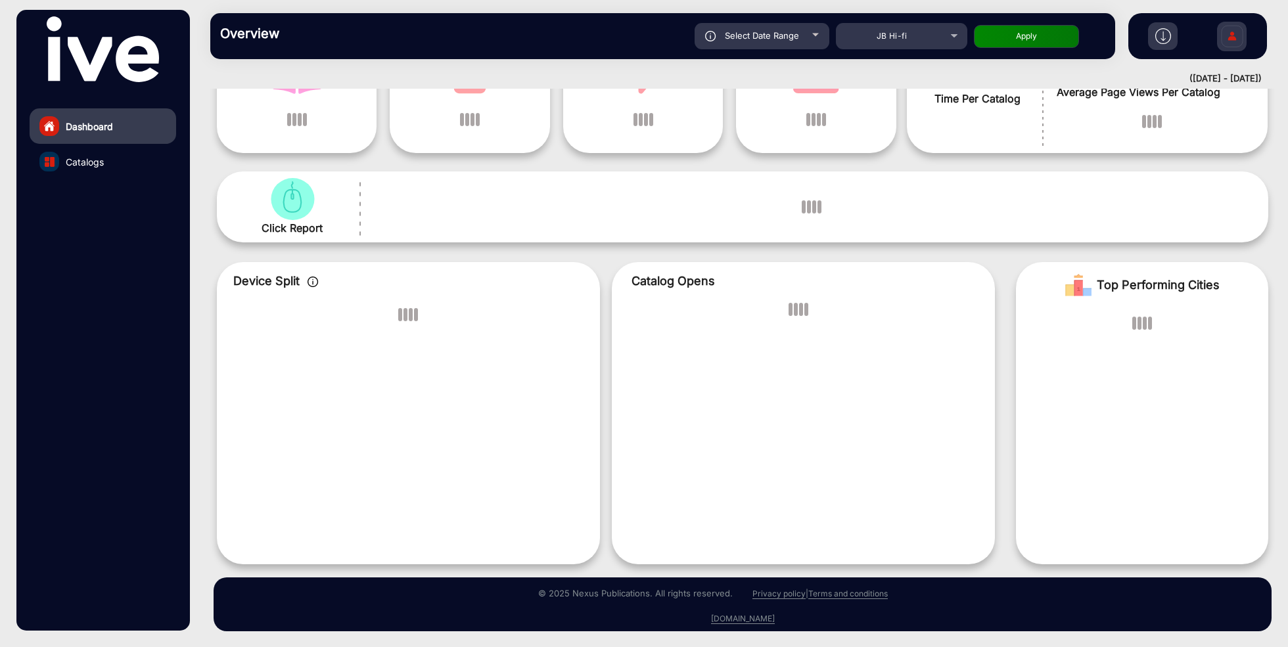
scroll to position [10, 0]
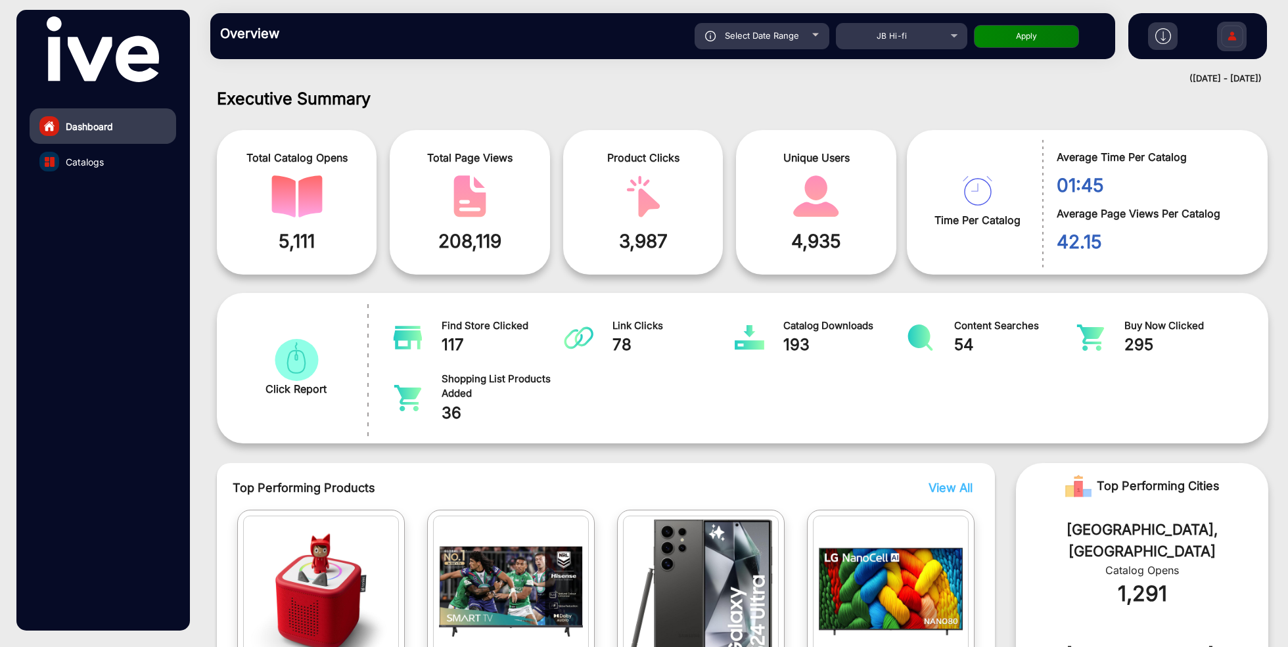
click at [800, 28] on div "Select Date Range" at bounding box center [762, 36] width 135 height 26
type input "[DATE]"
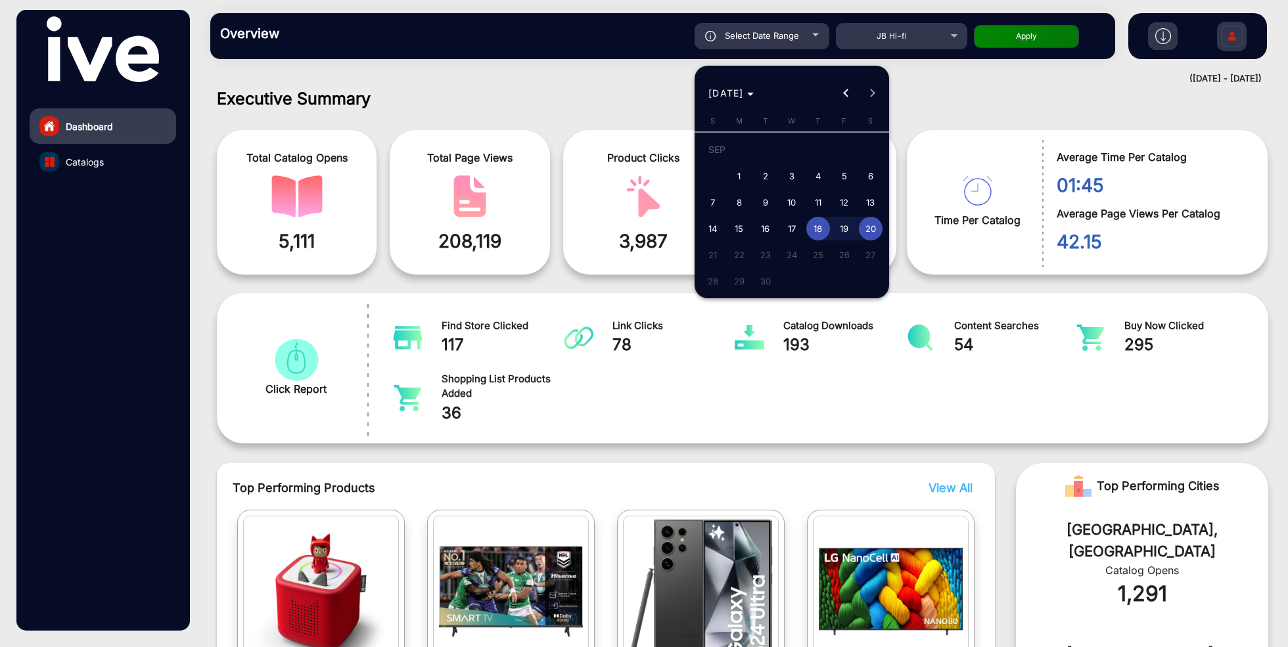
click at [796, 231] on span "17" at bounding box center [792, 229] width 24 height 24
type input "[DATE]"
click at [871, 228] on span "20" at bounding box center [871, 229] width 24 height 24
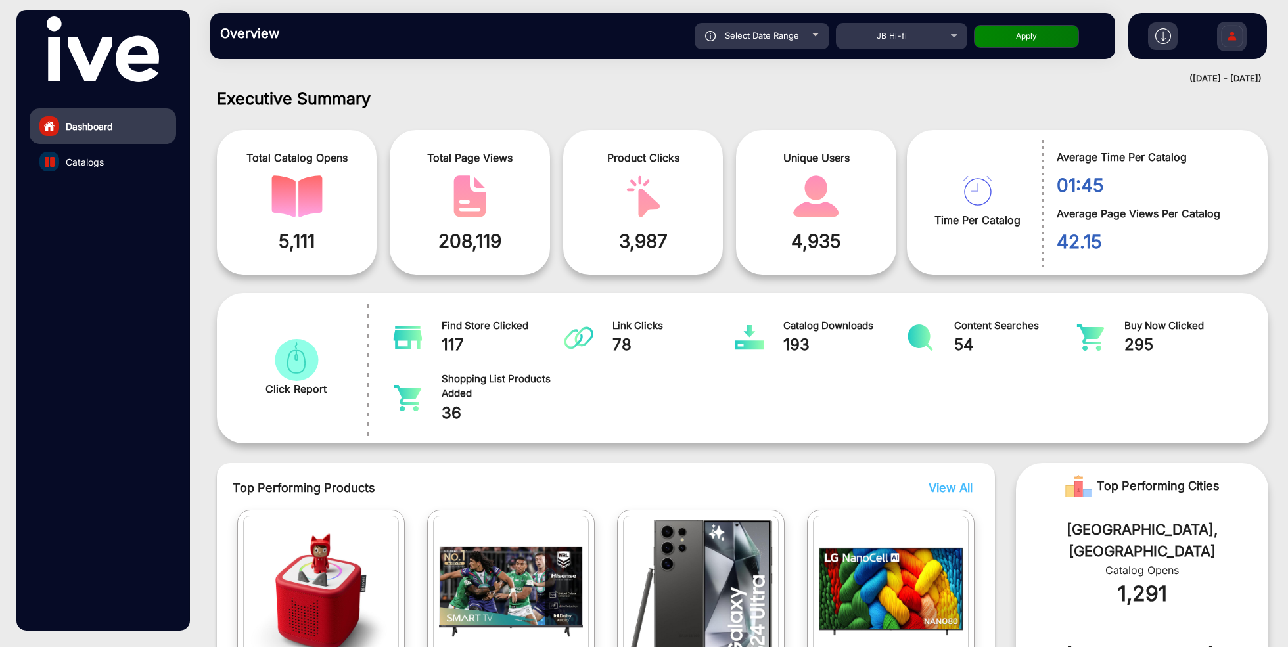
type input "[DATE]"
click at [990, 36] on button "Apply" at bounding box center [1026, 36] width 105 height 23
type input "[DATE]"
click at [103, 162] on span "Catalogs" at bounding box center [85, 162] width 38 height 14
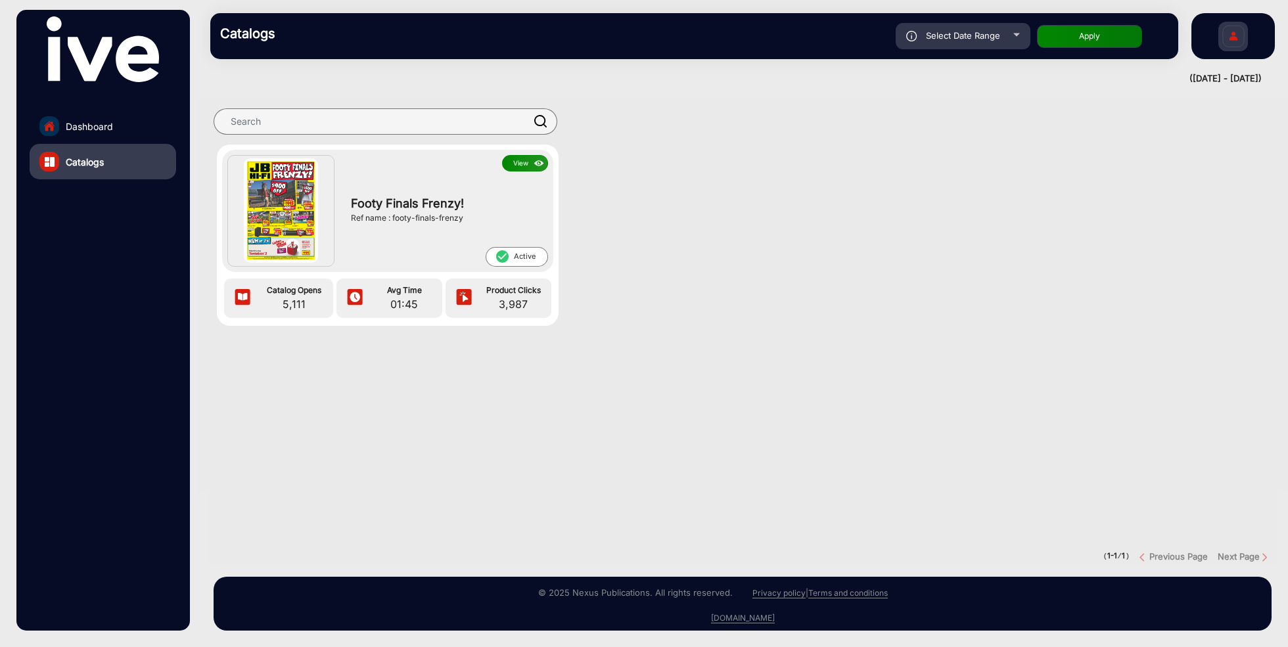
click at [520, 162] on button "View" at bounding box center [525, 163] width 46 height 16
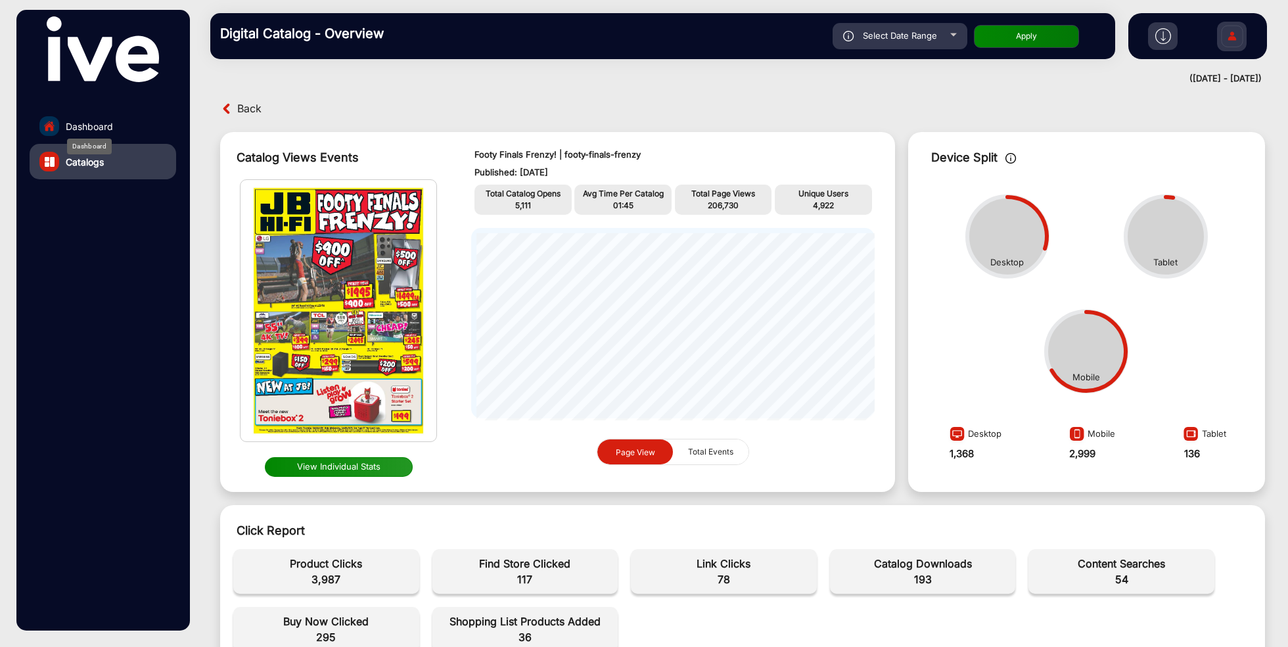
click at [90, 123] on span "Dashboard" at bounding box center [89, 127] width 47 height 14
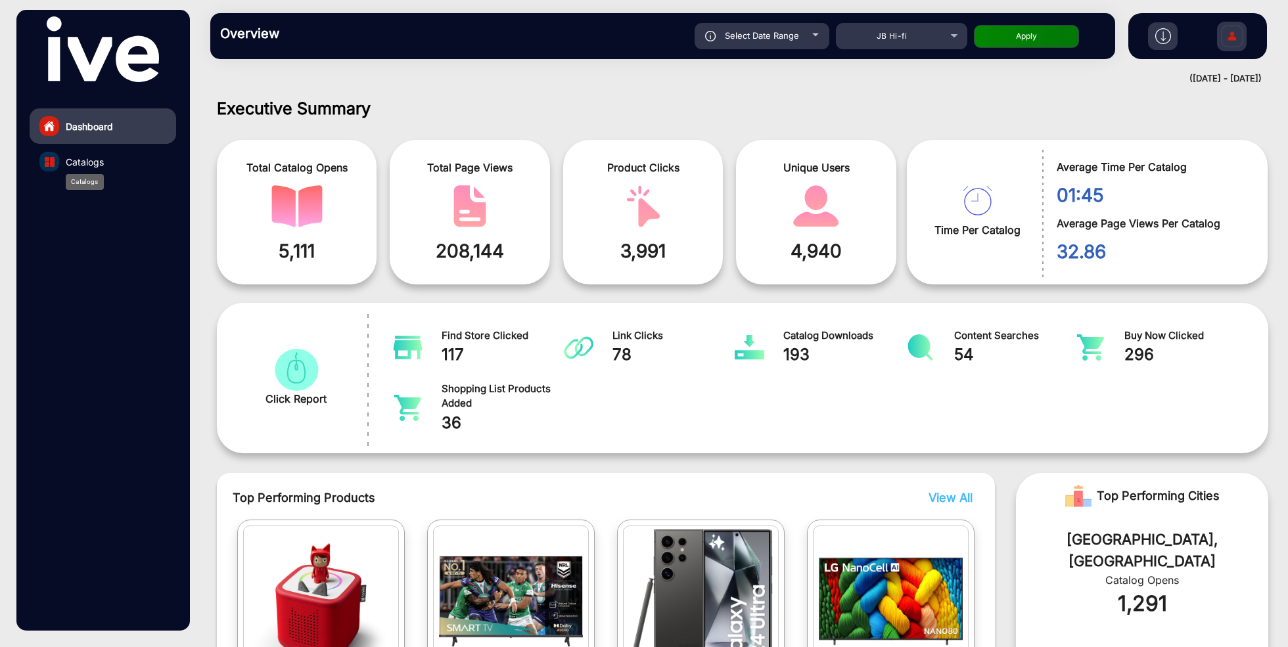
click at [95, 164] on span "Catalogs" at bounding box center [85, 162] width 38 height 14
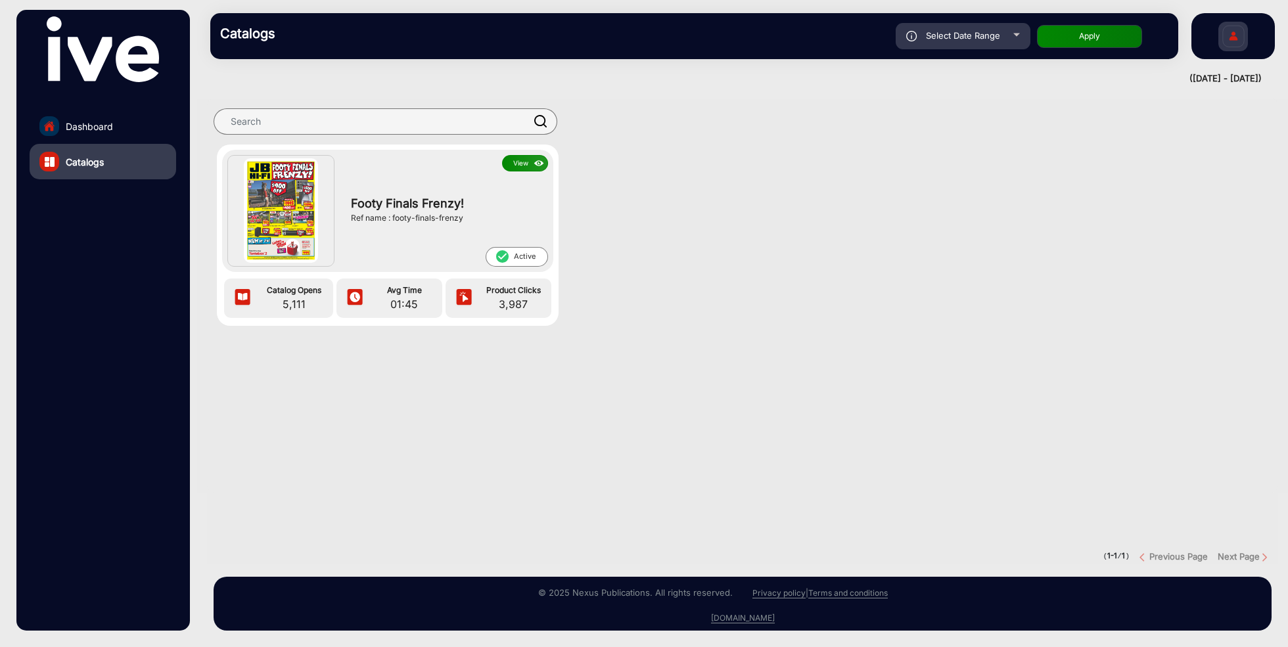
click at [522, 163] on button "View" at bounding box center [525, 163] width 46 height 16
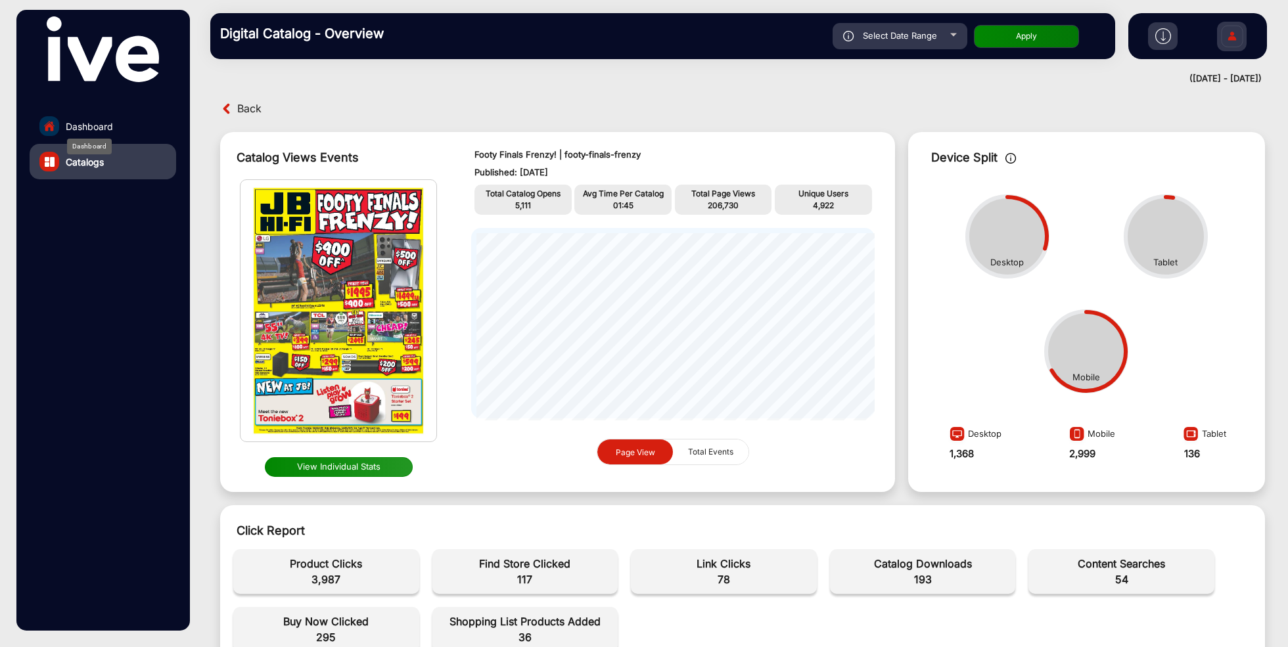
click at [97, 126] on span "Dashboard" at bounding box center [89, 127] width 47 height 14
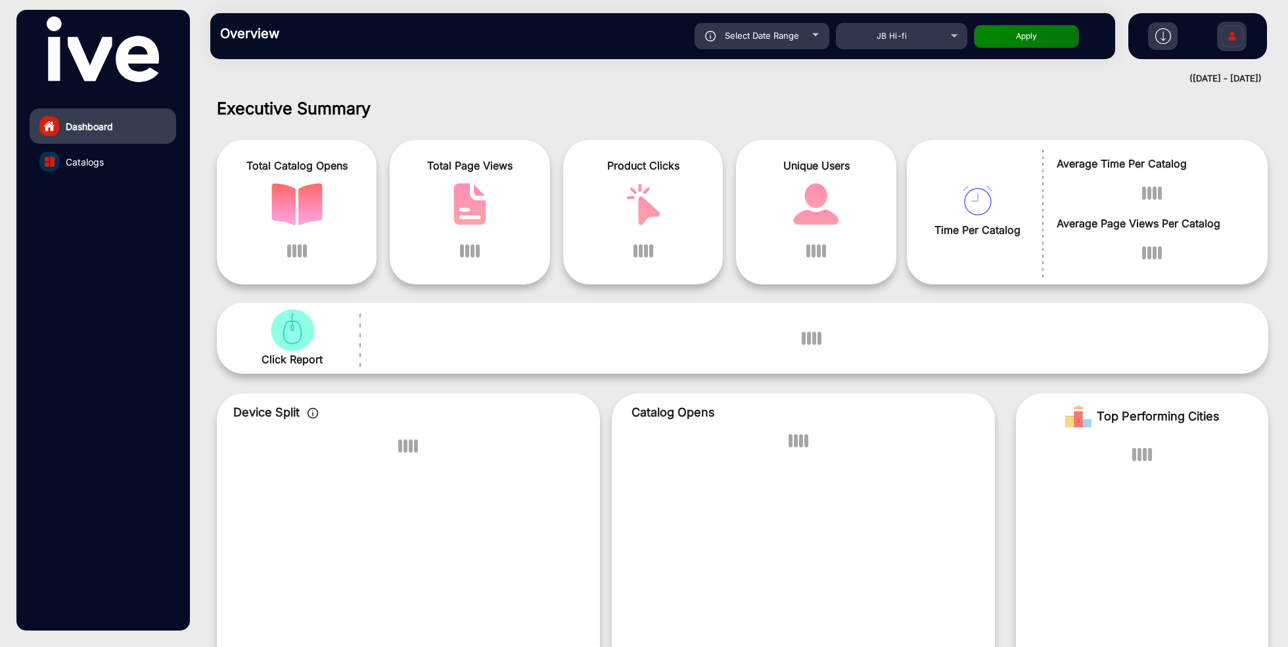
scroll to position [10, 0]
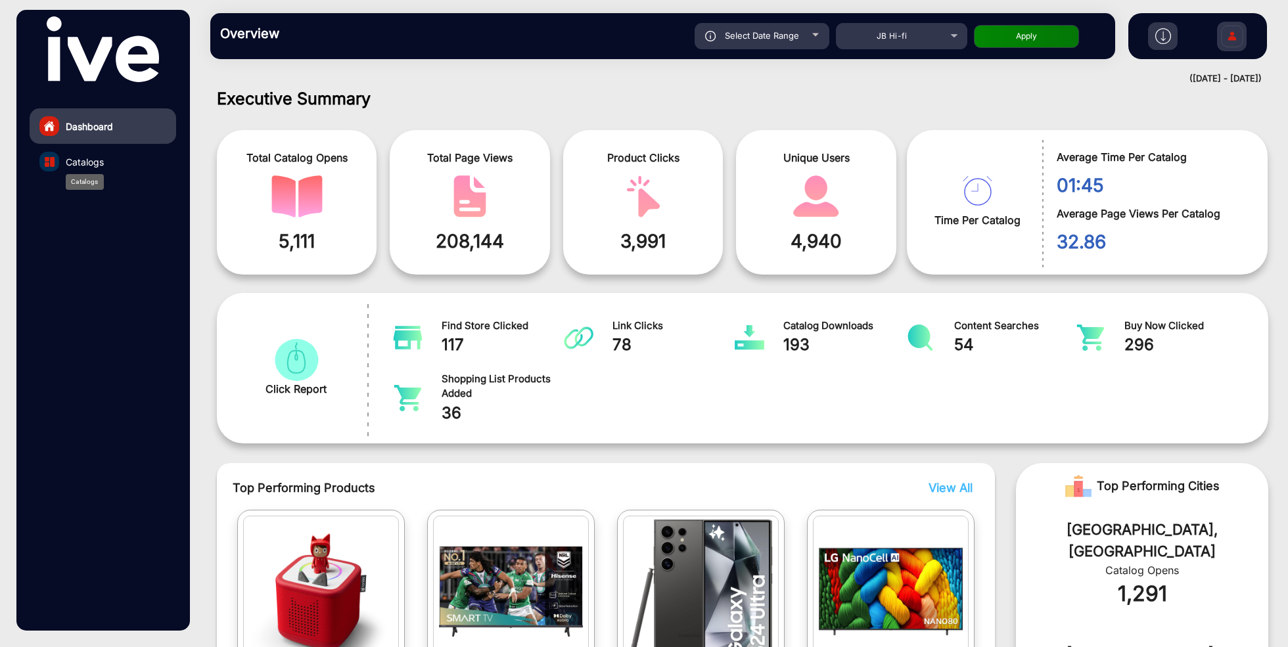
click at [91, 167] on span "Catalogs" at bounding box center [85, 162] width 38 height 14
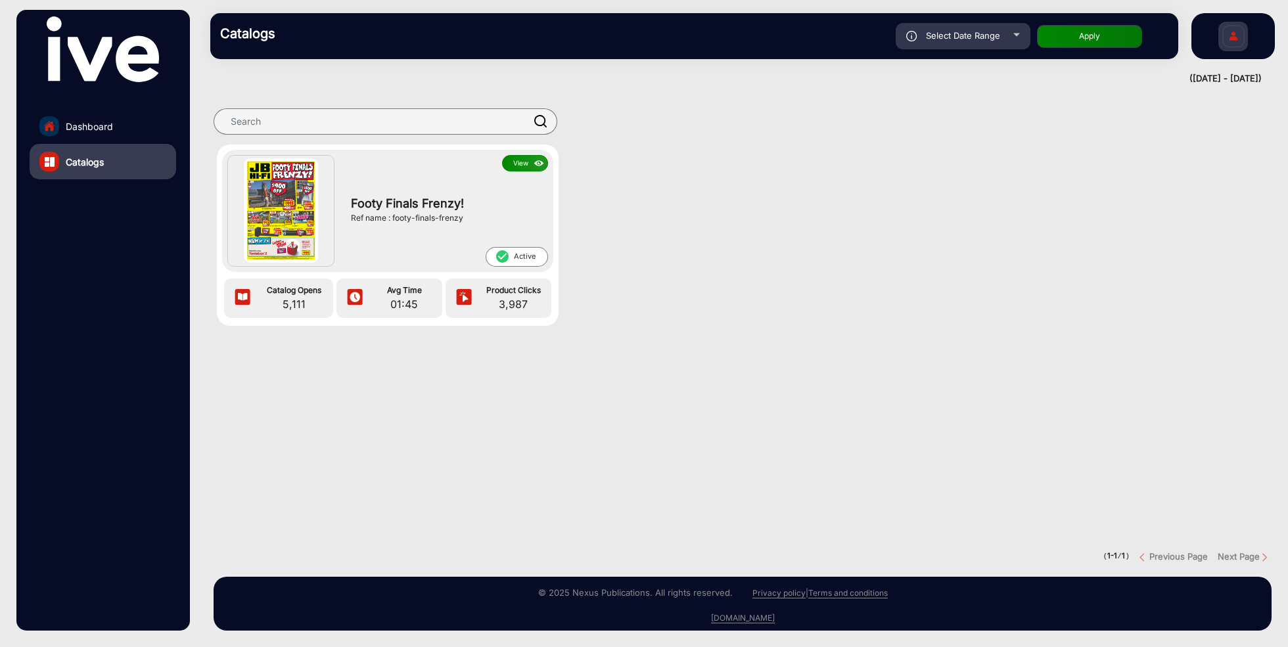
click at [524, 166] on button "View" at bounding box center [525, 163] width 46 height 16
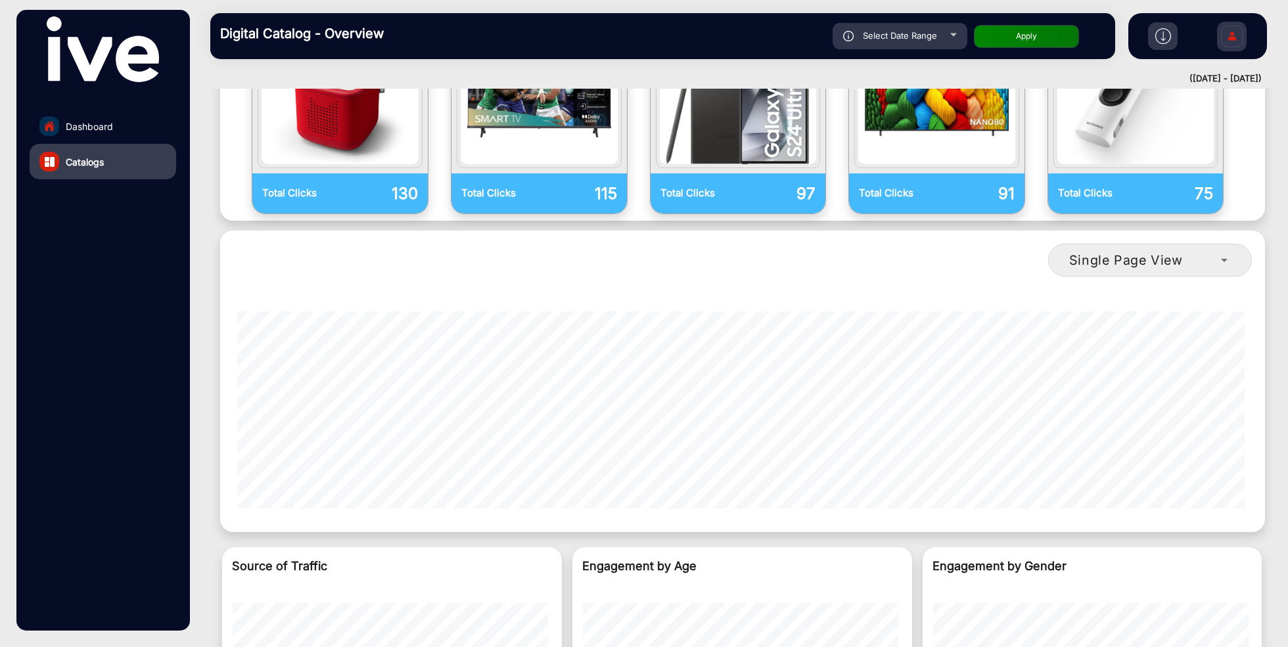
scroll to position [1122, 0]
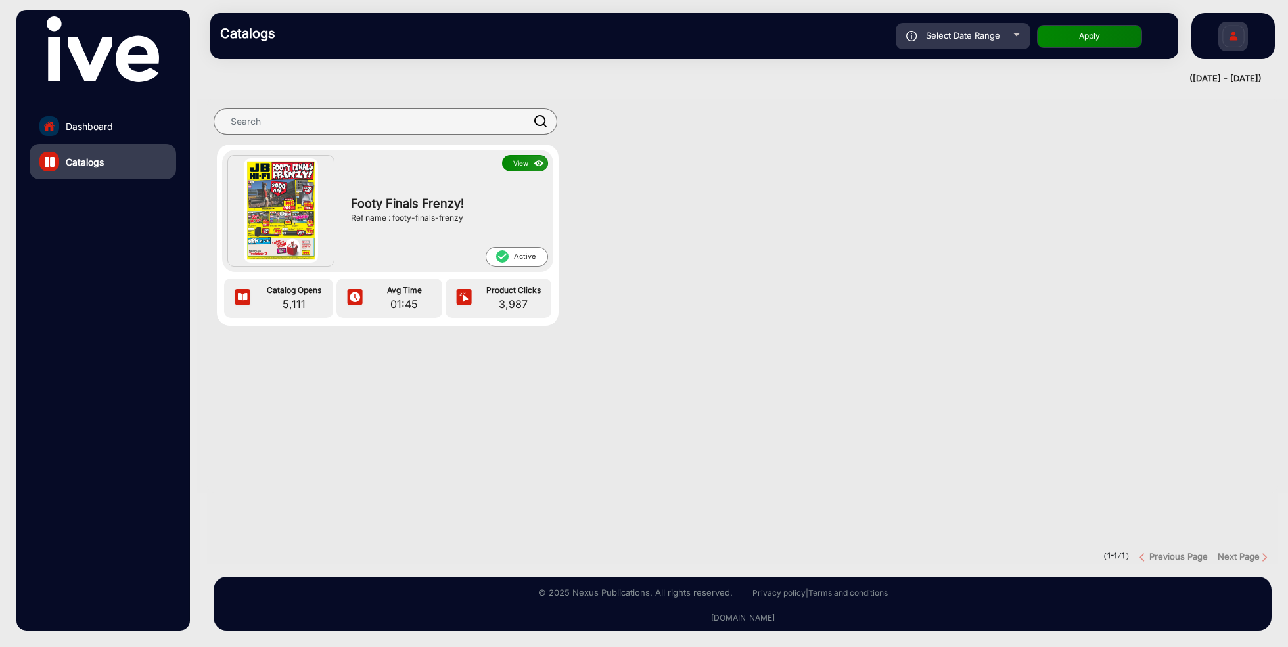
click at [521, 168] on button "View" at bounding box center [525, 163] width 46 height 16
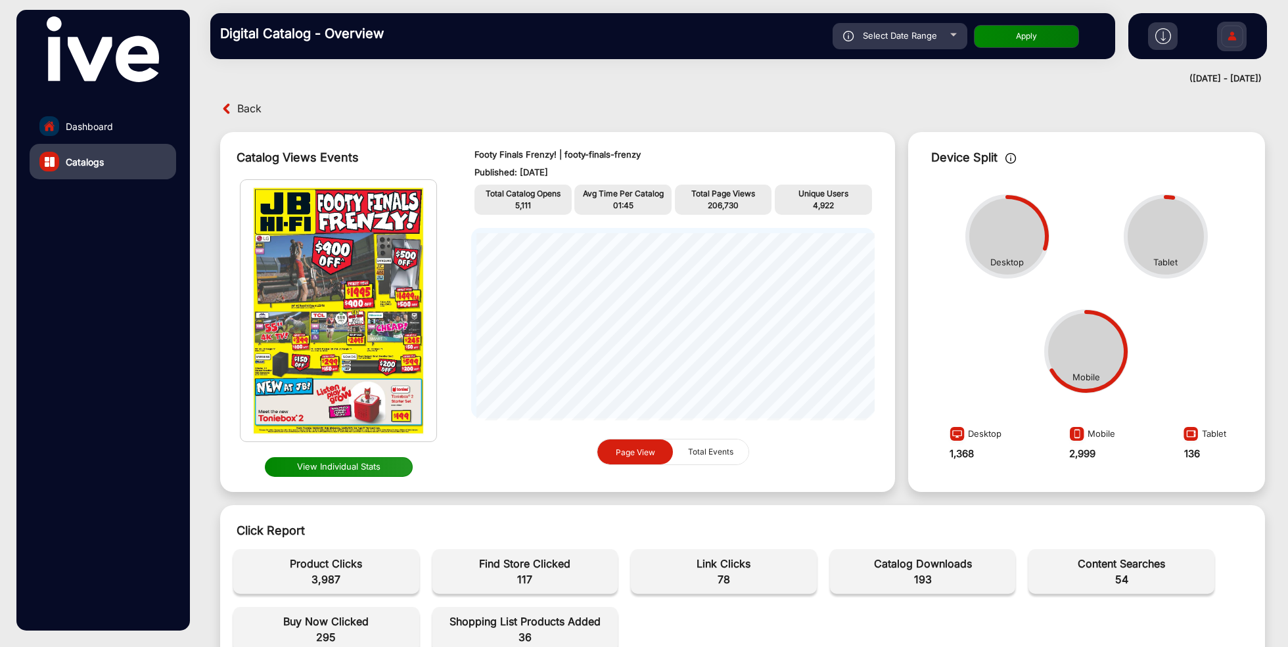
click at [354, 466] on button "View Individual Stats" at bounding box center [339, 467] width 148 height 20
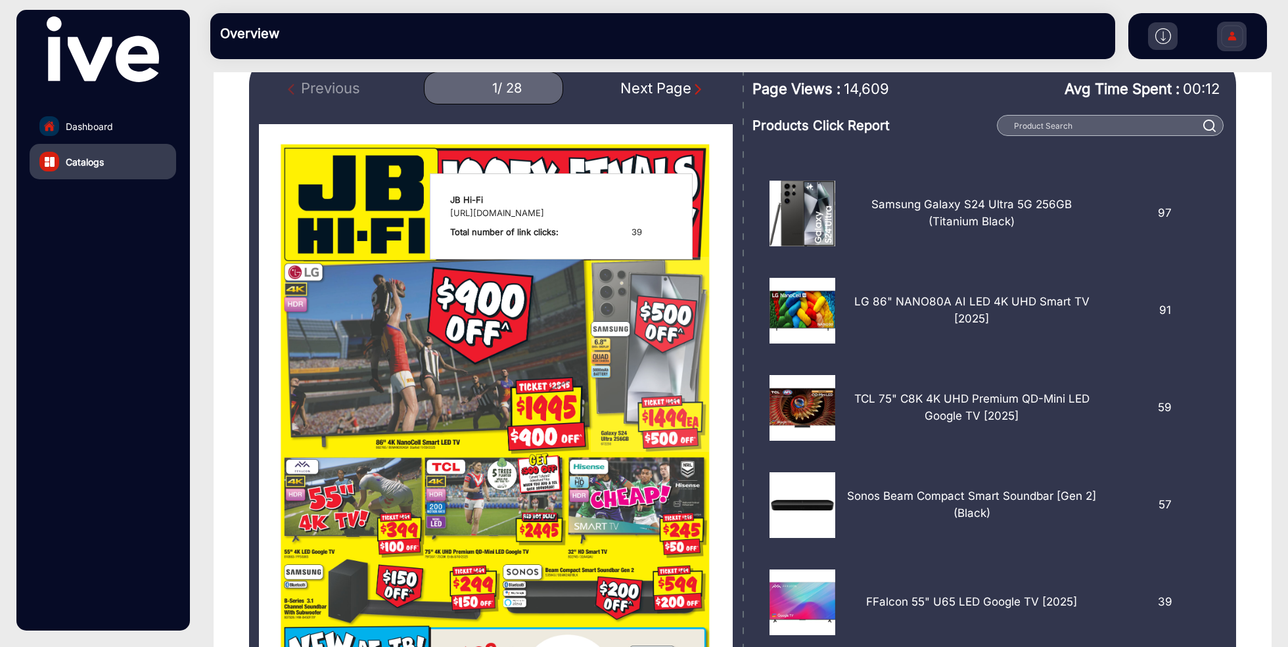
scroll to position [123, 0]
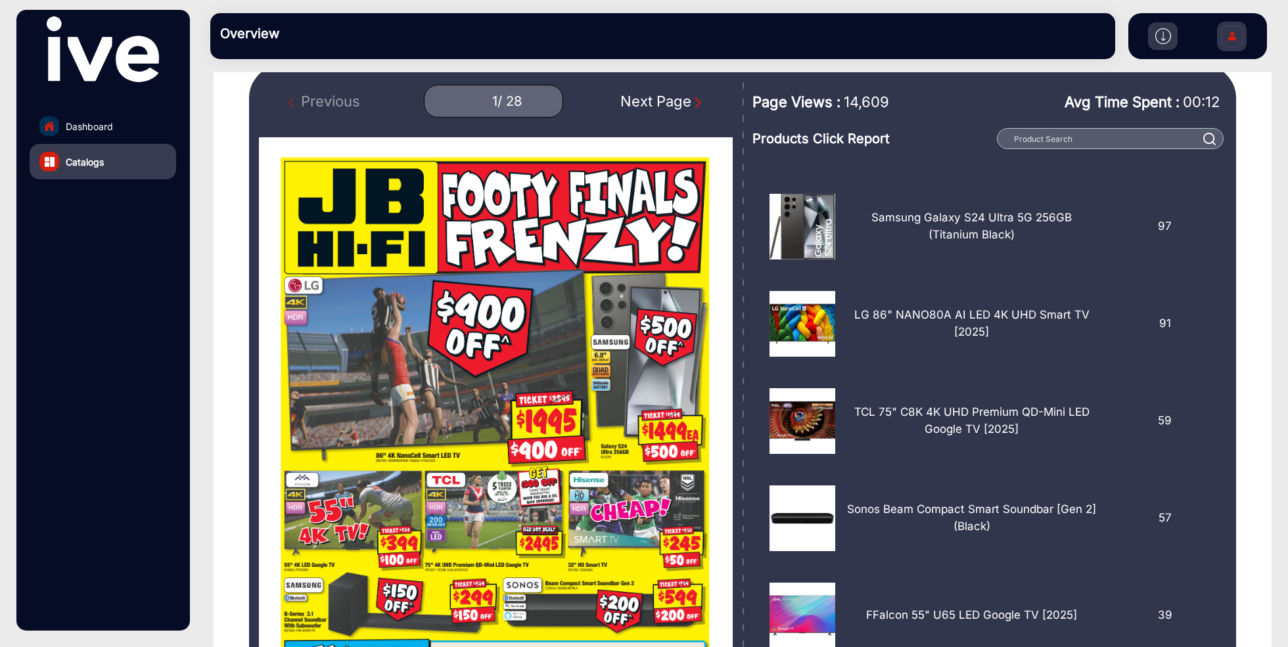
click at [665, 100] on div "Next Page" at bounding box center [662, 102] width 84 height 22
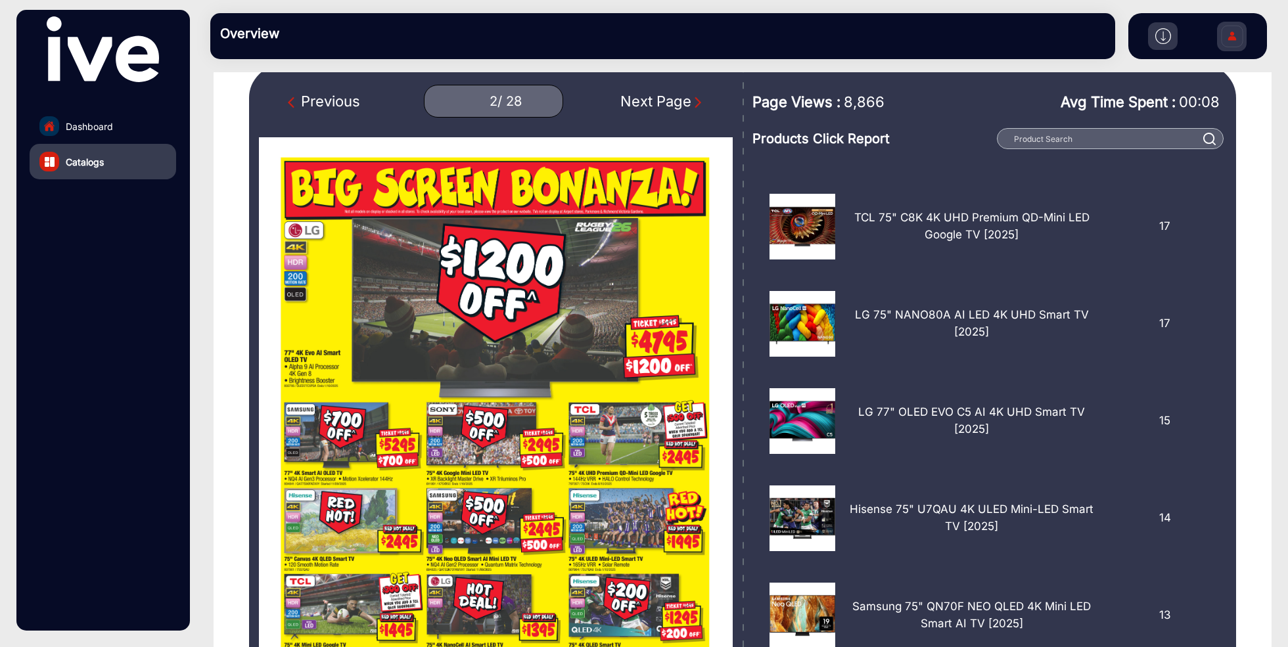
type input "1"
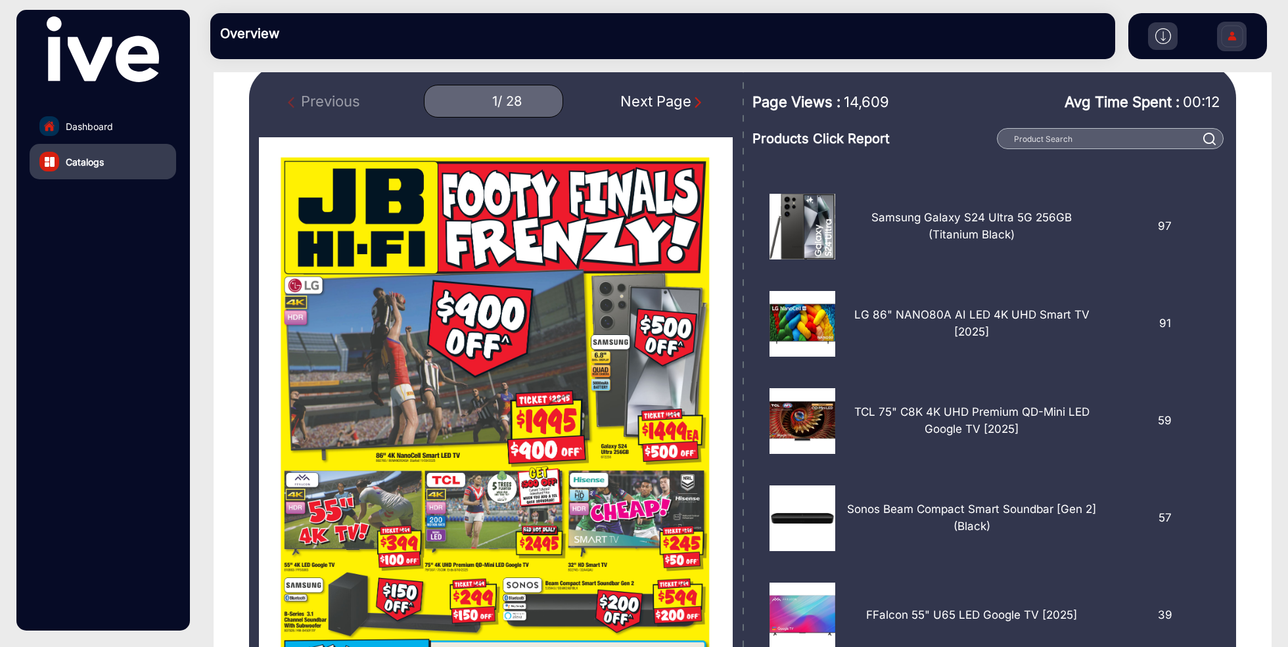
click at [117, 124] on link "Dashboard" at bounding box center [103, 125] width 147 height 35
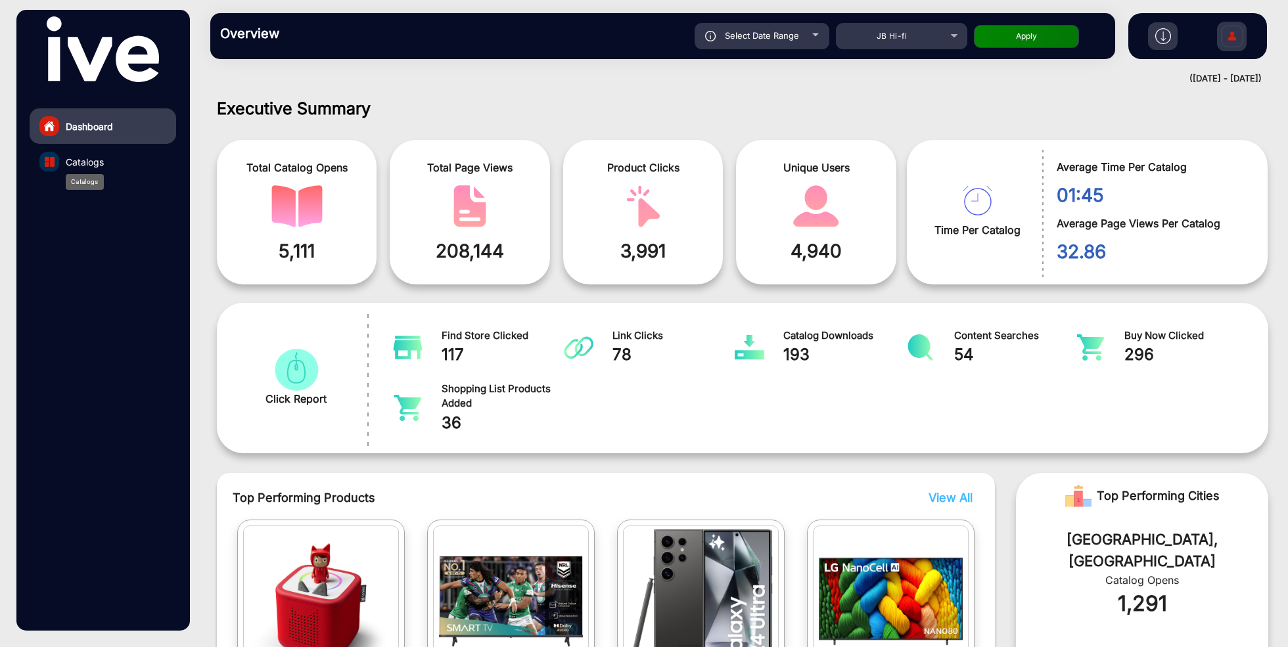
click at [102, 164] on span "Catalogs" at bounding box center [85, 162] width 38 height 14
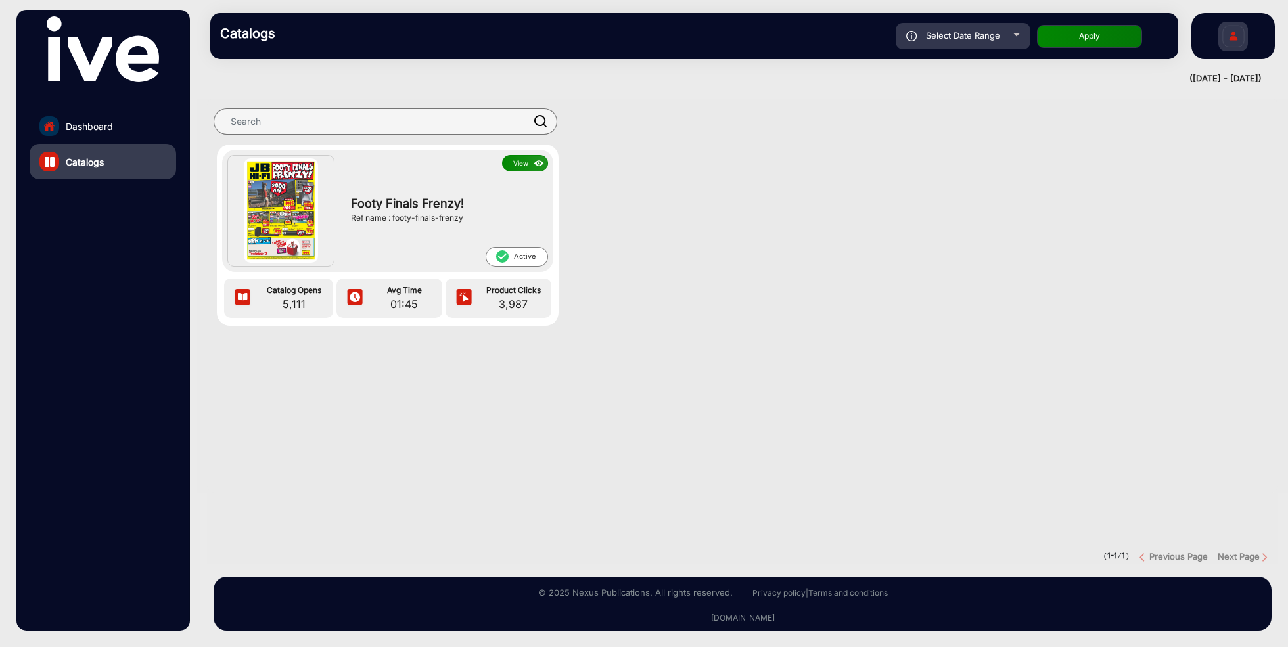
click at [524, 164] on button "View" at bounding box center [525, 163] width 46 height 16
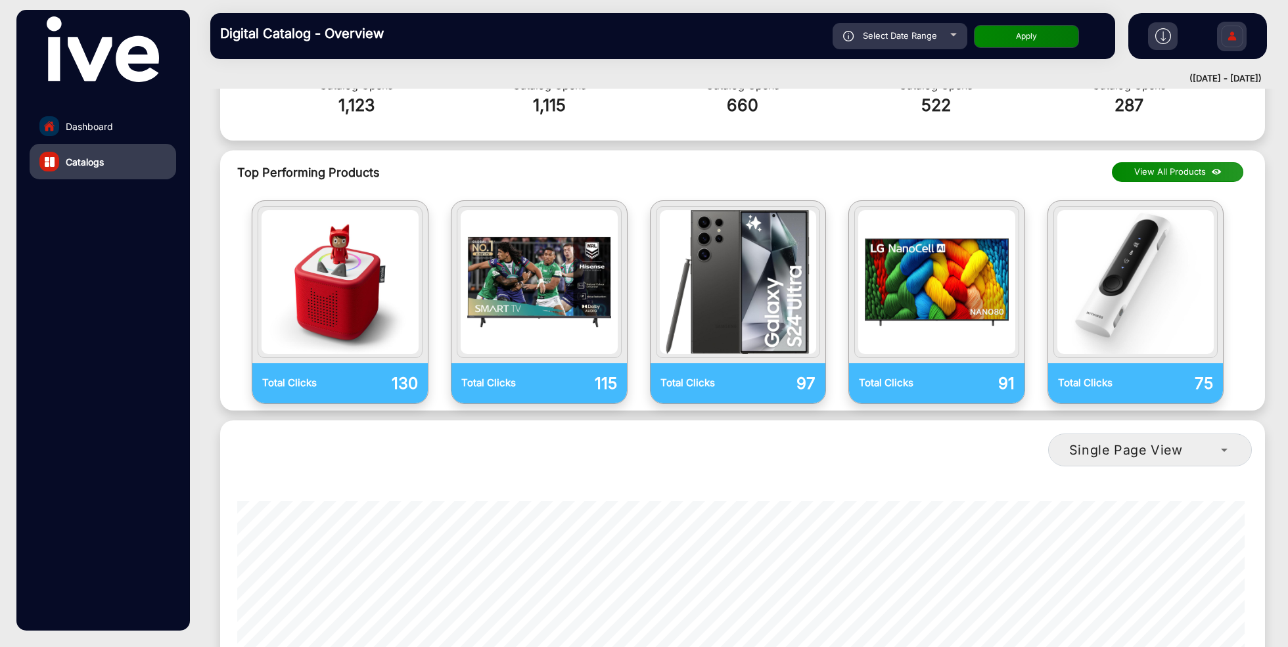
scroll to position [947, 0]
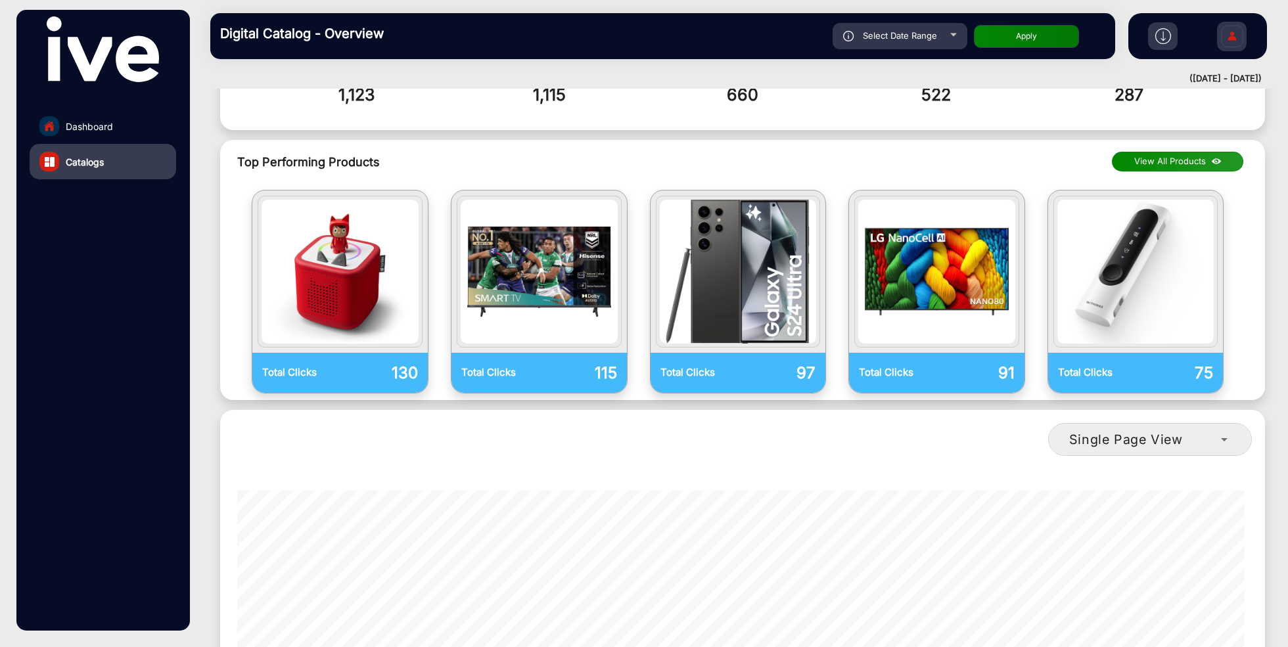
click at [1142, 152] on button "View All Products" at bounding box center [1177, 162] width 131 height 20
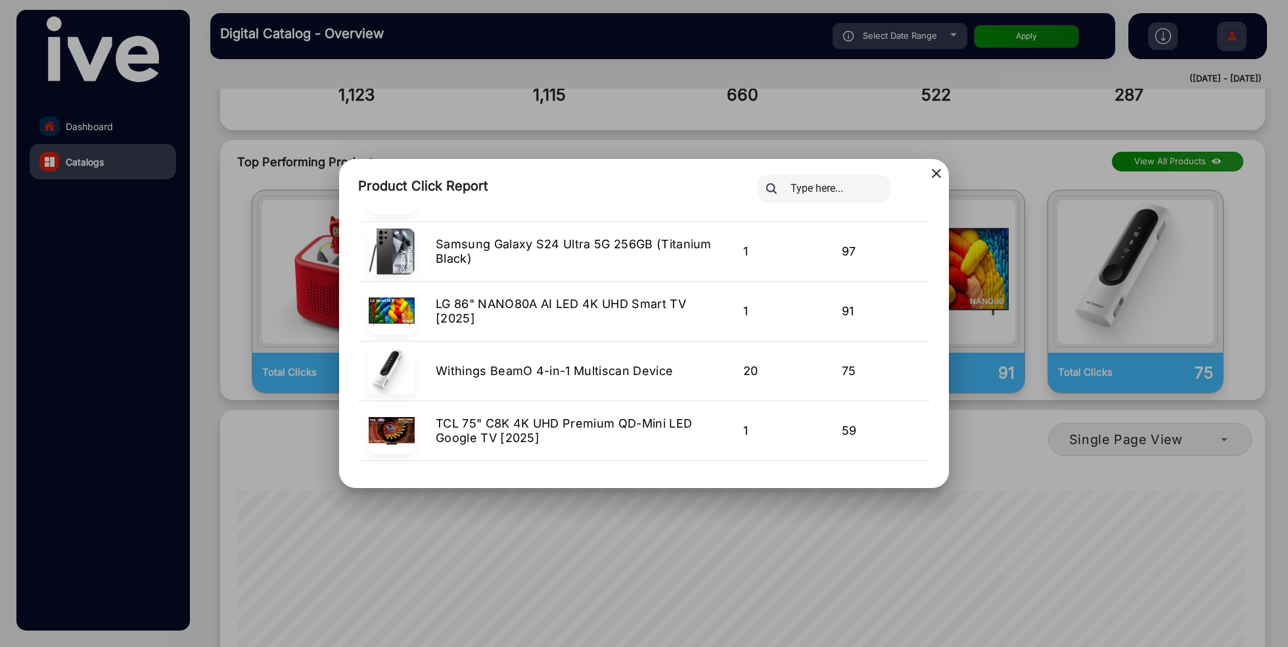
scroll to position [68, 0]
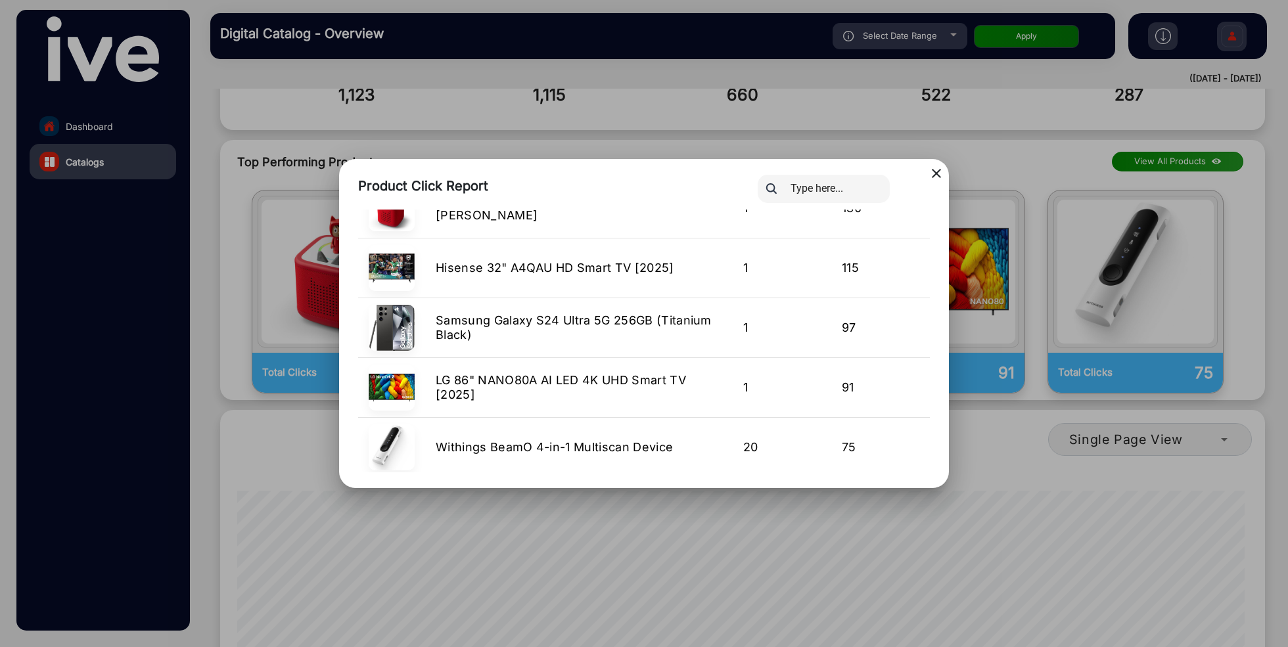
click at [940, 175] on mat-icon "close" at bounding box center [936, 174] width 16 height 16
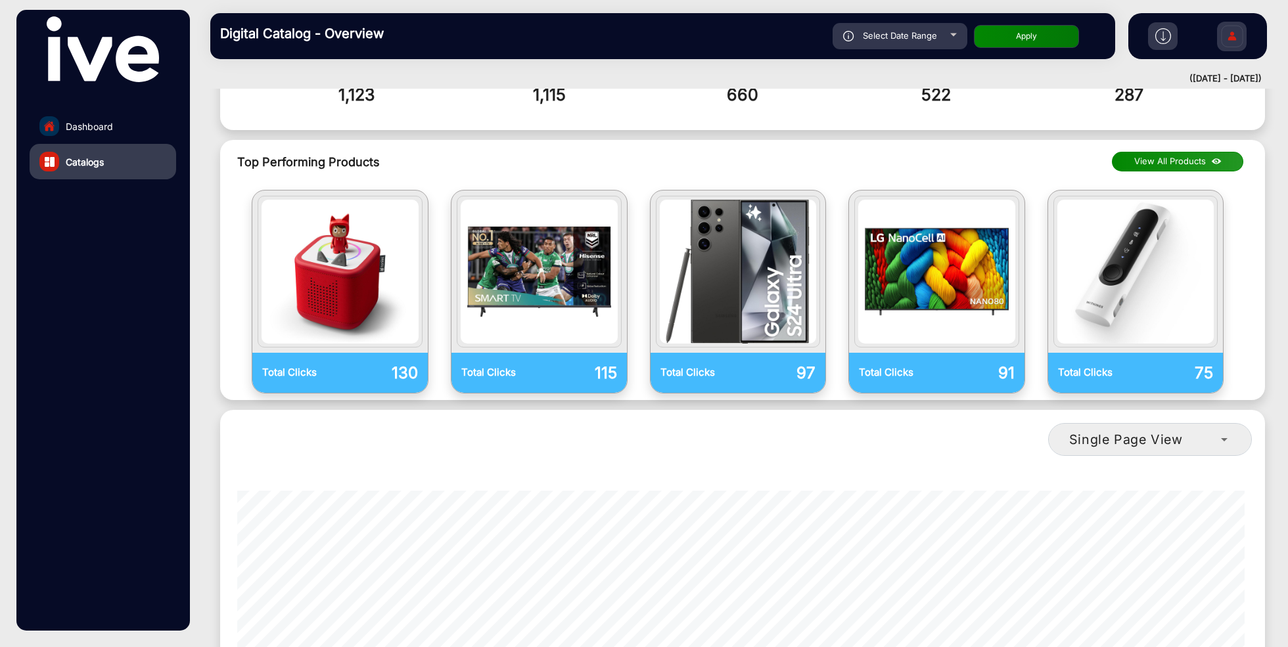
click at [1167, 41] on img at bounding box center [1163, 36] width 16 height 16
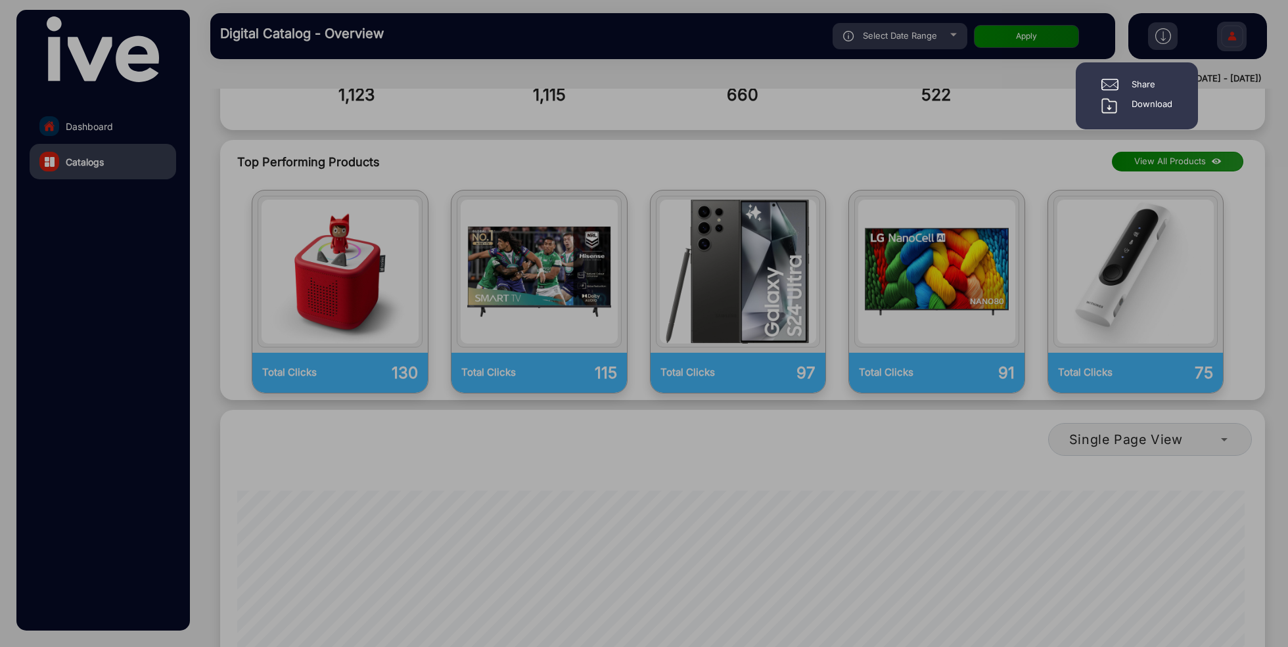
click at [1143, 102] on div "Download" at bounding box center [1152, 106] width 41 height 16
